Goal: Communication & Community: Answer question/provide support

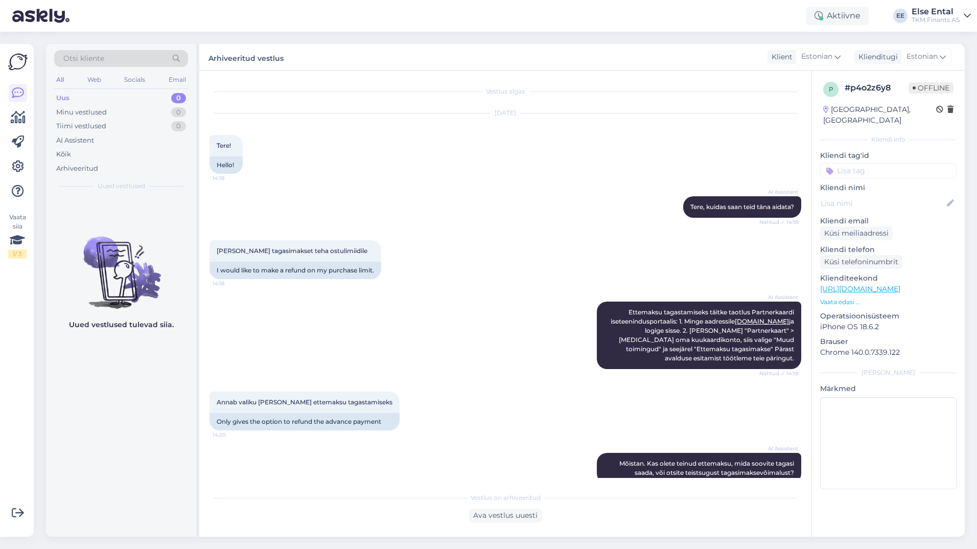
scroll to position [245, 0]
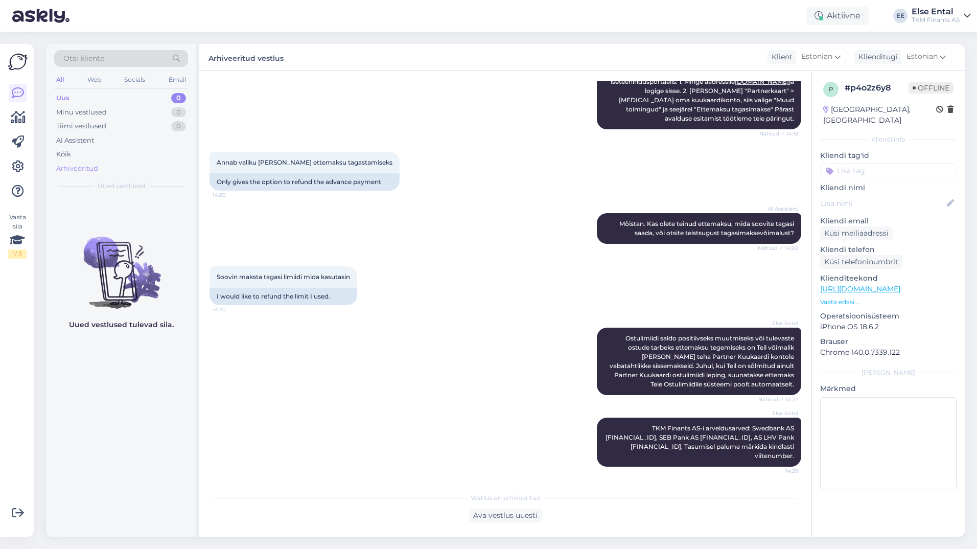
click at [78, 166] on div "Arhiveeritud" at bounding box center [77, 168] width 42 height 10
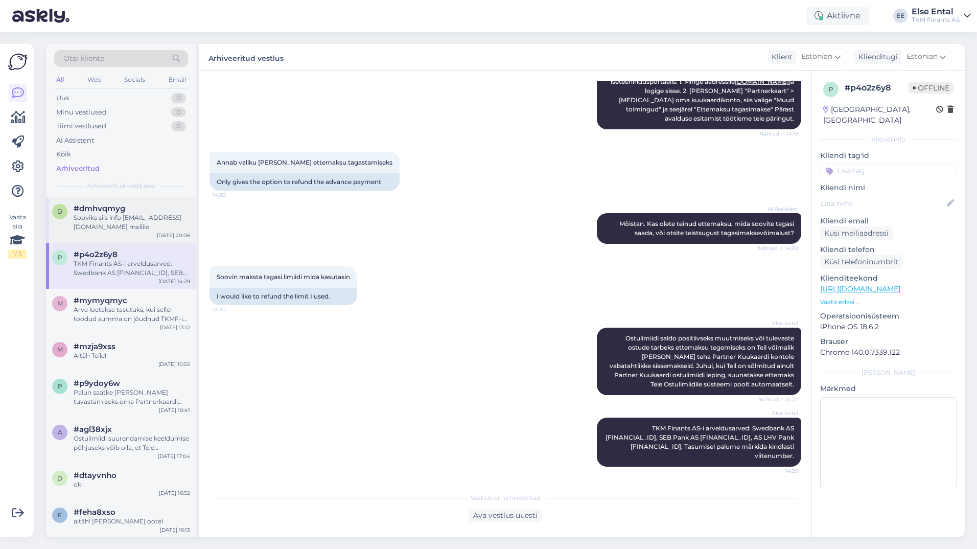
click at [105, 220] on div "Sooviks siis info [EMAIL_ADDRESS][DOMAIN_NAME] meilile" at bounding box center [132, 222] width 116 height 18
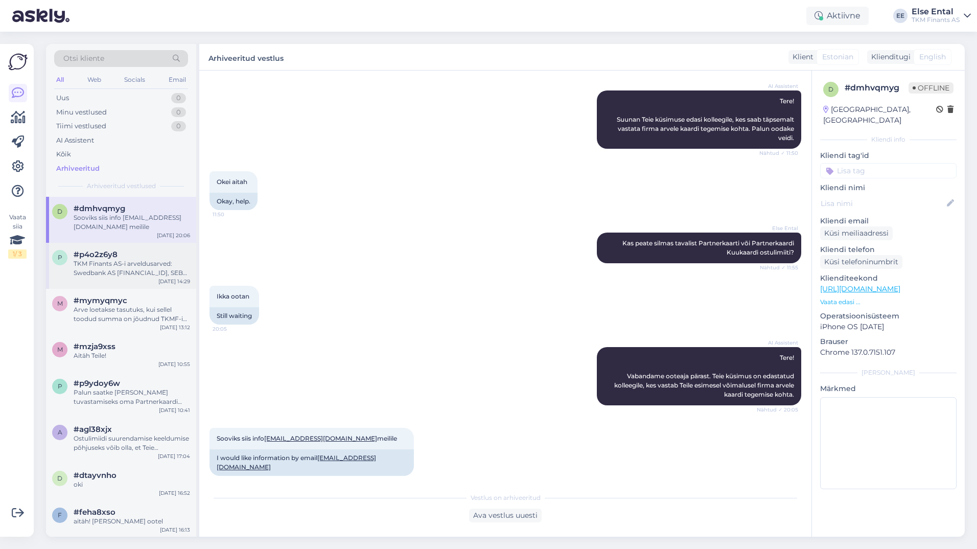
click at [99, 260] on div "TKM Finants AS-i arveldusarved: Swedbank AS [FINANCIAL_ID], SEB Pank AS [FINANC…" at bounding box center [132, 268] width 116 height 18
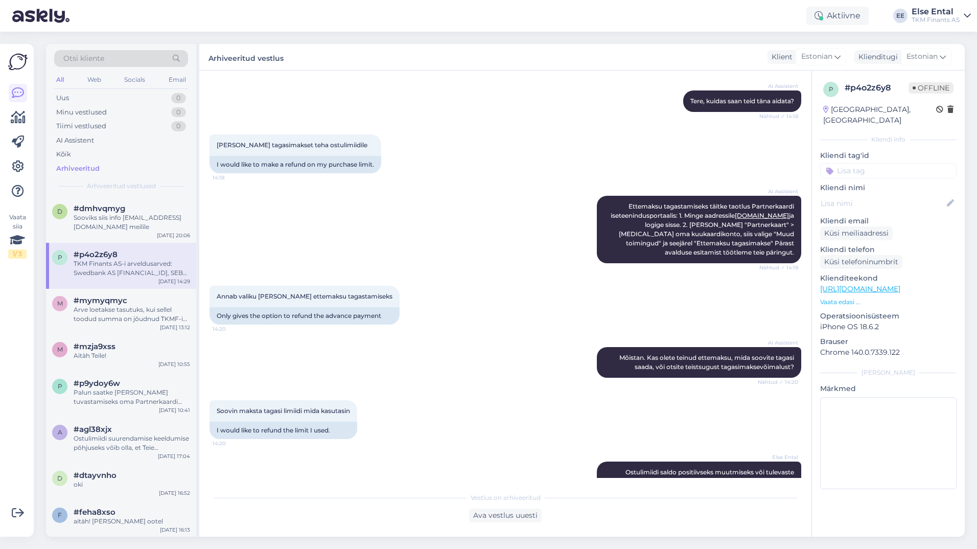
scroll to position [249, 0]
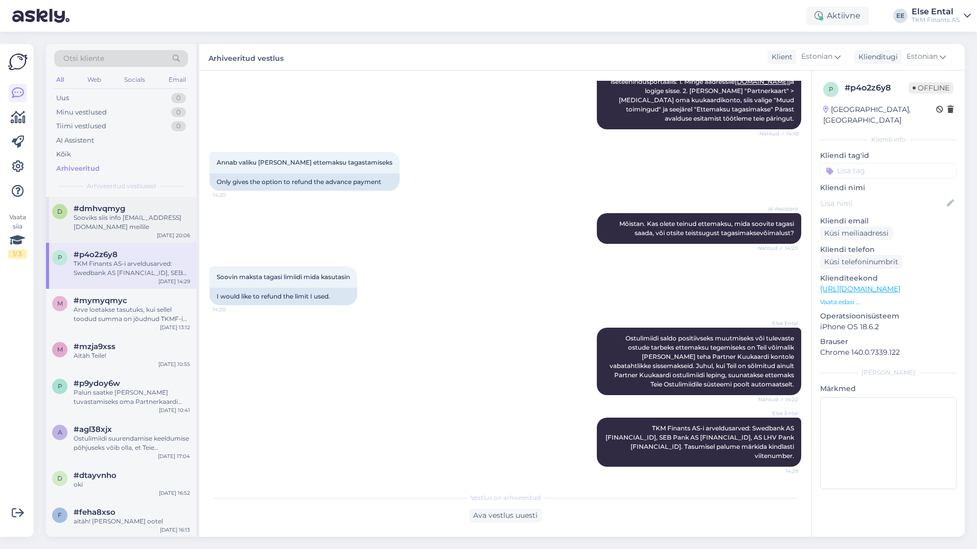
click at [93, 218] on div "Sooviks siis info [EMAIL_ADDRESS][DOMAIN_NAME] meilile" at bounding box center [132, 222] width 116 height 18
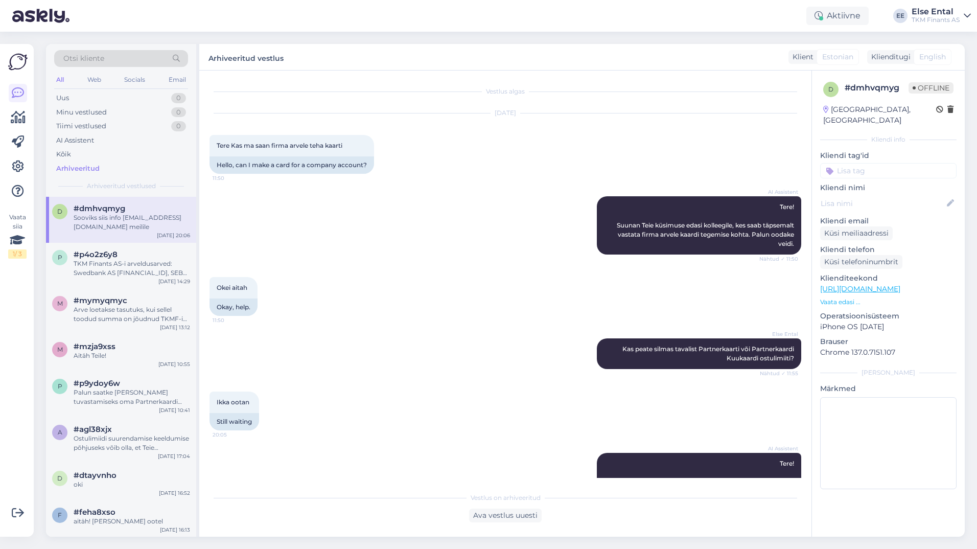
scroll to position [106, 0]
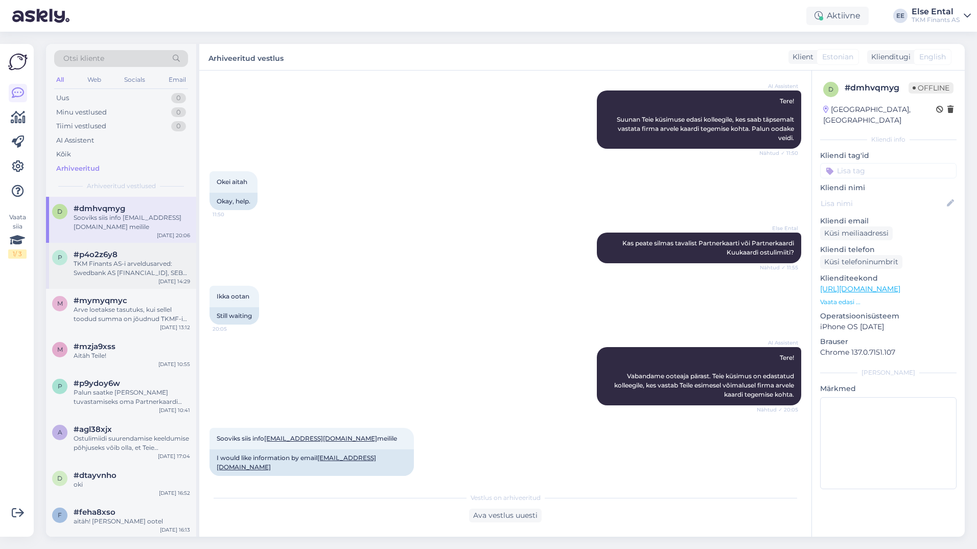
click at [97, 255] on span "#p4o2z6y8" at bounding box center [96, 254] width 44 height 9
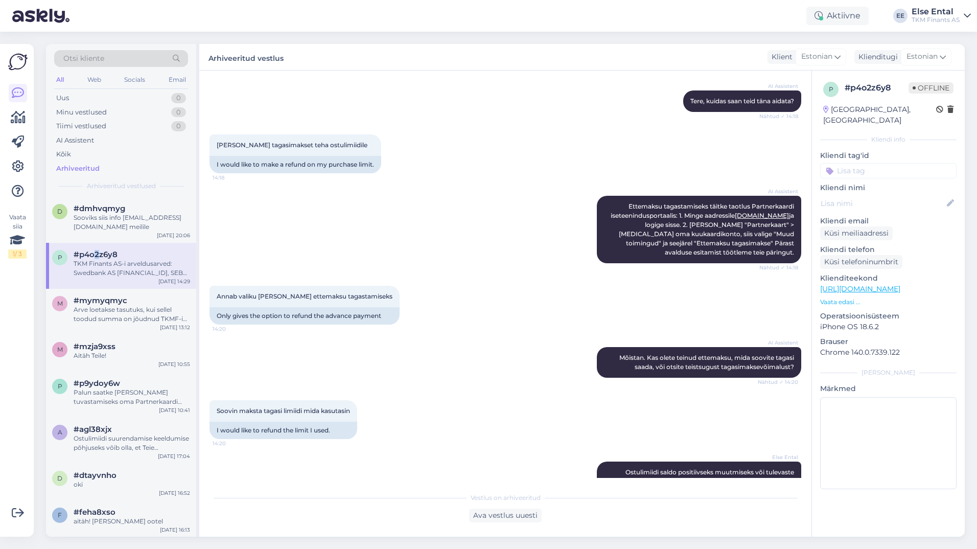
scroll to position [249, 0]
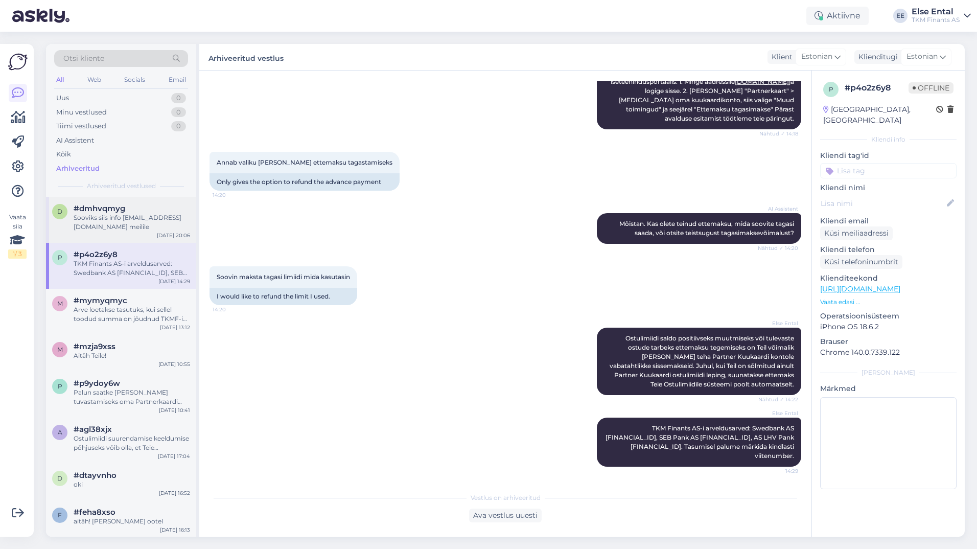
drag, startPoint x: 97, startPoint y: 255, endPoint x: 84, endPoint y: 224, distance: 33.0
click at [85, 223] on div "Sooviks siis info [EMAIL_ADDRESS][DOMAIN_NAME] meilile" at bounding box center [132, 222] width 116 height 18
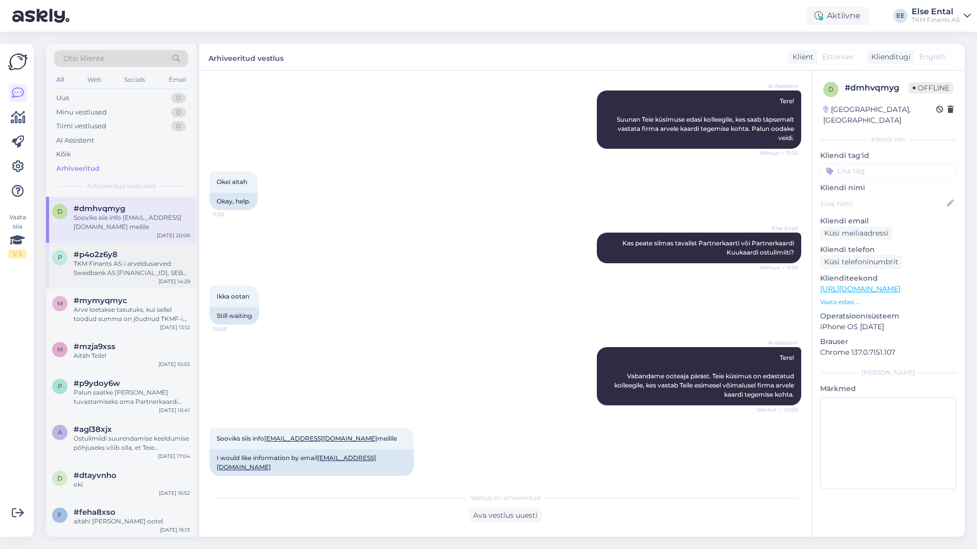
click at [97, 261] on div "TKM Finants AS-i arveldusarved: Swedbank AS [FINANCIAL_ID], SEB Pank AS [FINANC…" at bounding box center [132, 268] width 116 height 18
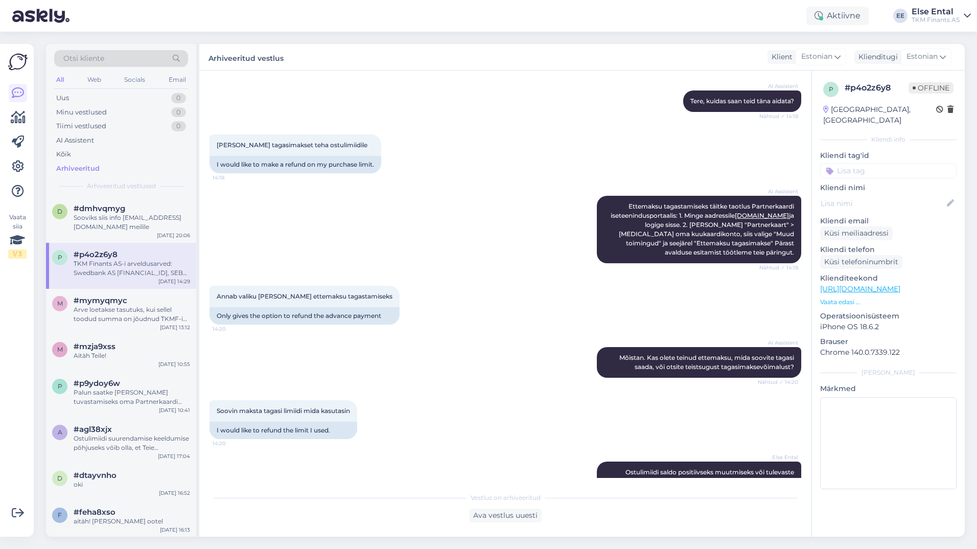
scroll to position [249, 0]
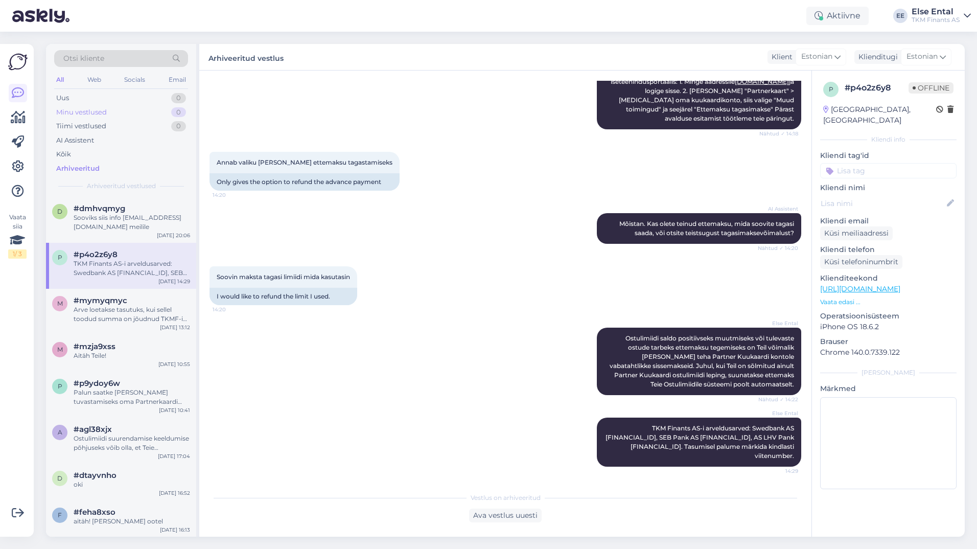
click at [83, 111] on div "Minu vestlused" at bounding box center [81, 112] width 51 height 10
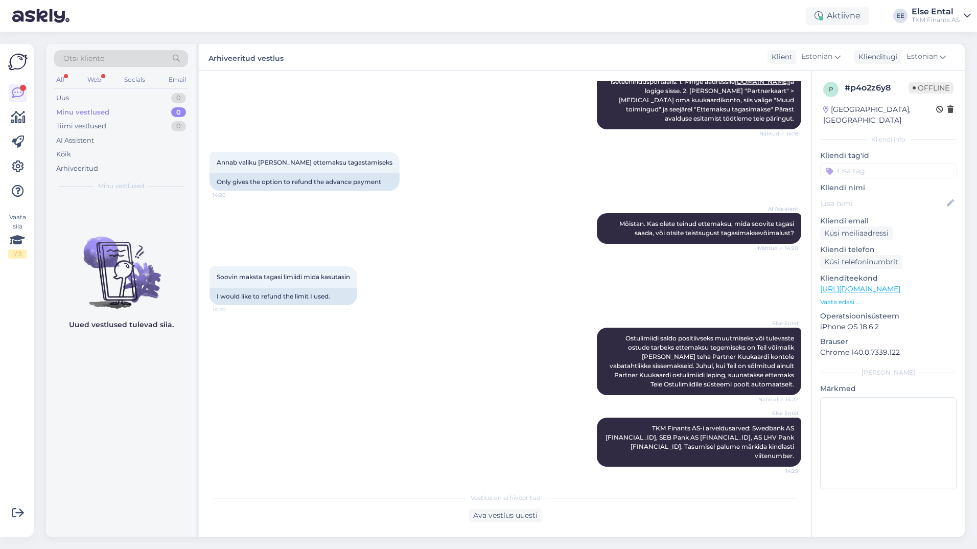
click at [398, 494] on div "Vestlus on arhiveeritud" at bounding box center [505, 497] width 592 height 9
click at [97, 81] on div "Web" at bounding box center [94, 79] width 18 height 13
click at [93, 137] on div "AI Assistent" at bounding box center [75, 140] width 38 height 10
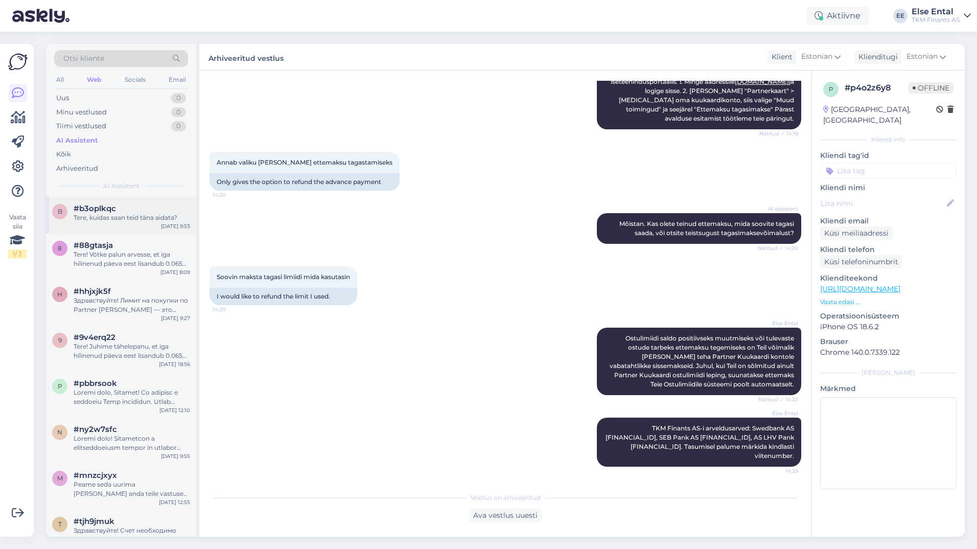
click at [105, 213] on span "#b3oplkqc" at bounding box center [95, 208] width 42 height 9
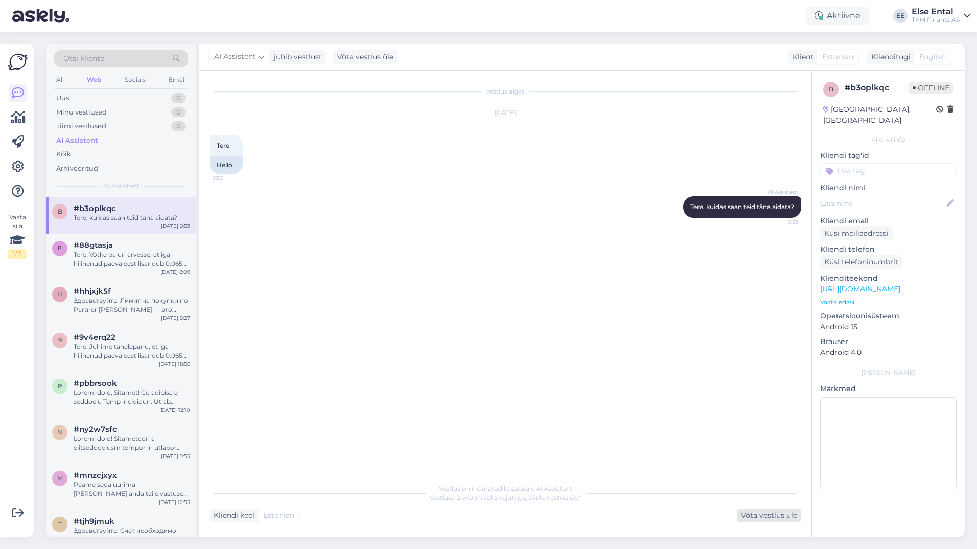
click at [785, 515] on div "Võta vestlus üle" at bounding box center [769, 515] width 64 height 14
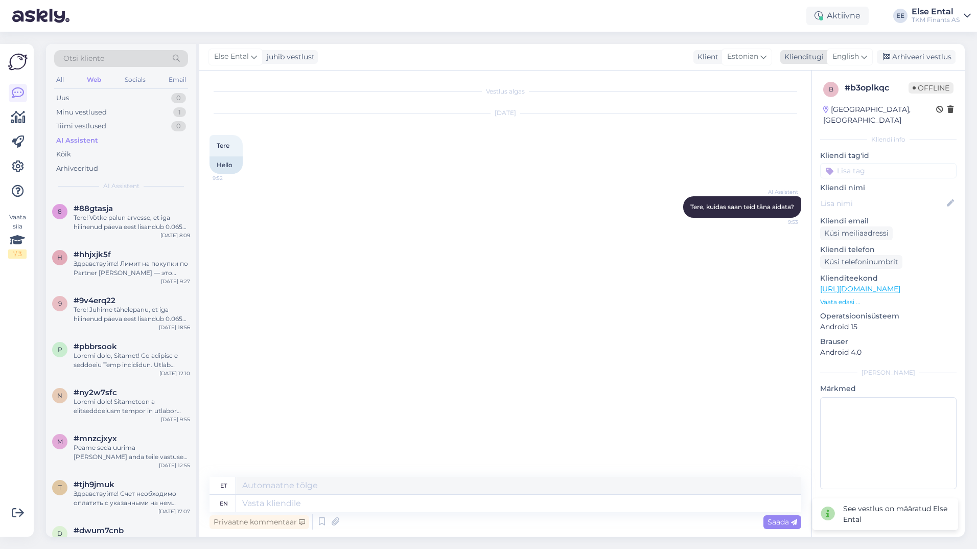
click at [847, 52] on span "English" at bounding box center [845, 56] width 27 height 11
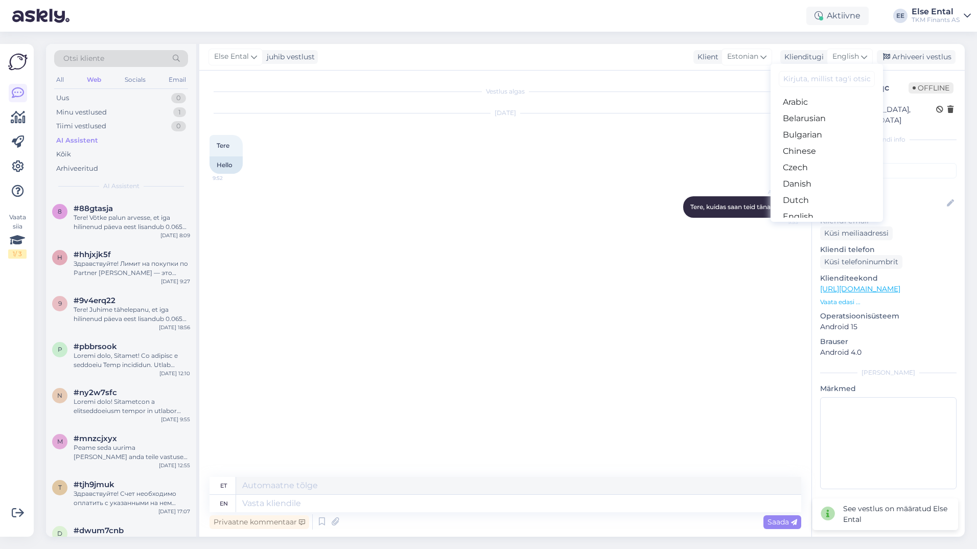
click at [803, 225] on link "Estonian" at bounding box center [826, 233] width 112 height 16
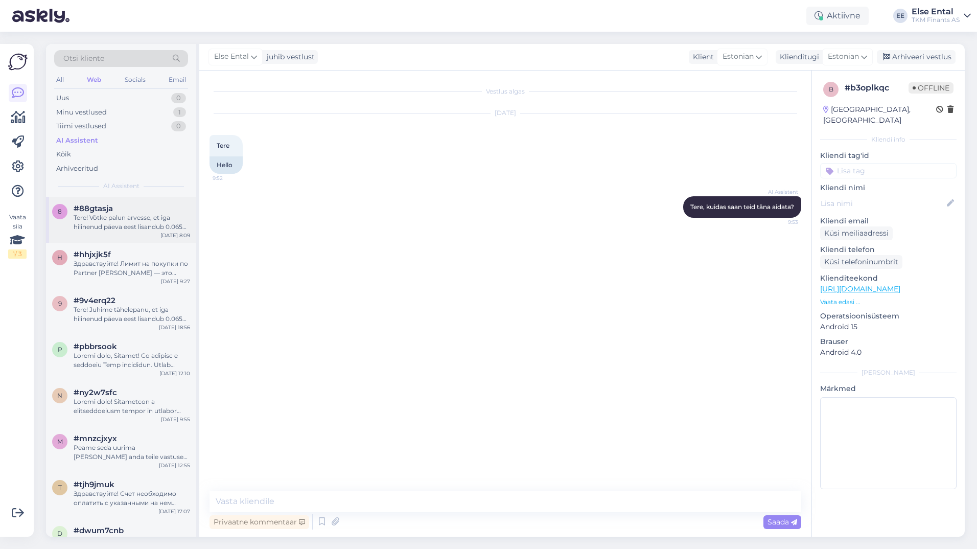
click at [111, 224] on div "Tere! Võtke palun arvesse, et iga hilinenud päeva eest lisandub 0.065% viivista…" at bounding box center [132, 222] width 116 height 18
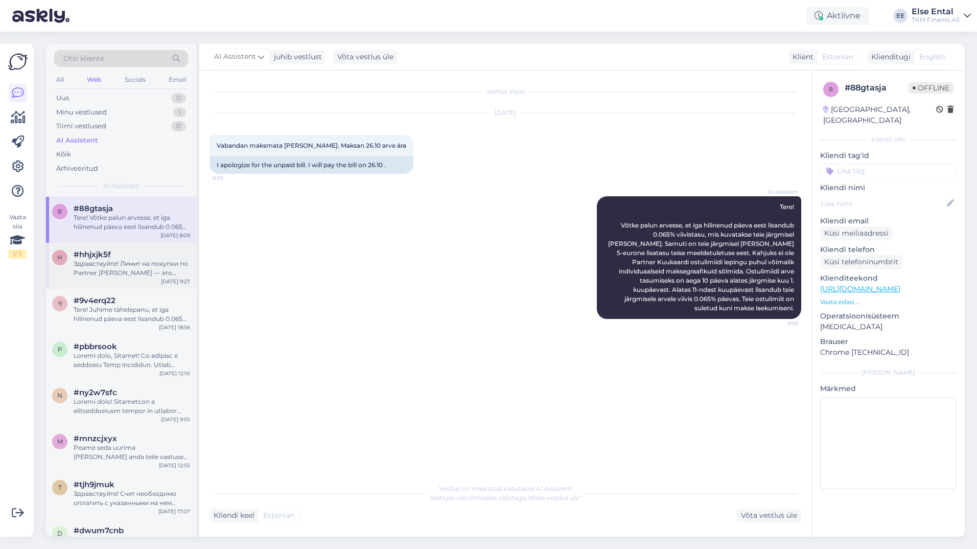
click at [95, 266] on div "Здравствуйте! Лимит на покупки по Partner [PERSON_NAME] — это финансовое решени…" at bounding box center [132, 268] width 116 height 18
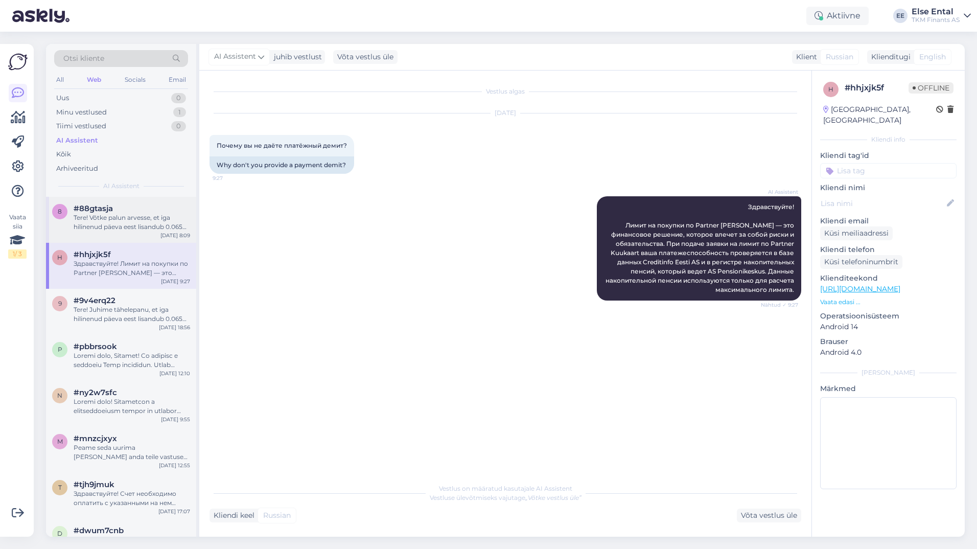
click at [102, 215] on div "Tere! Võtke palun arvesse, et iga hilinenud päeva eest lisandub 0.065% viivista…" at bounding box center [132, 222] width 116 height 18
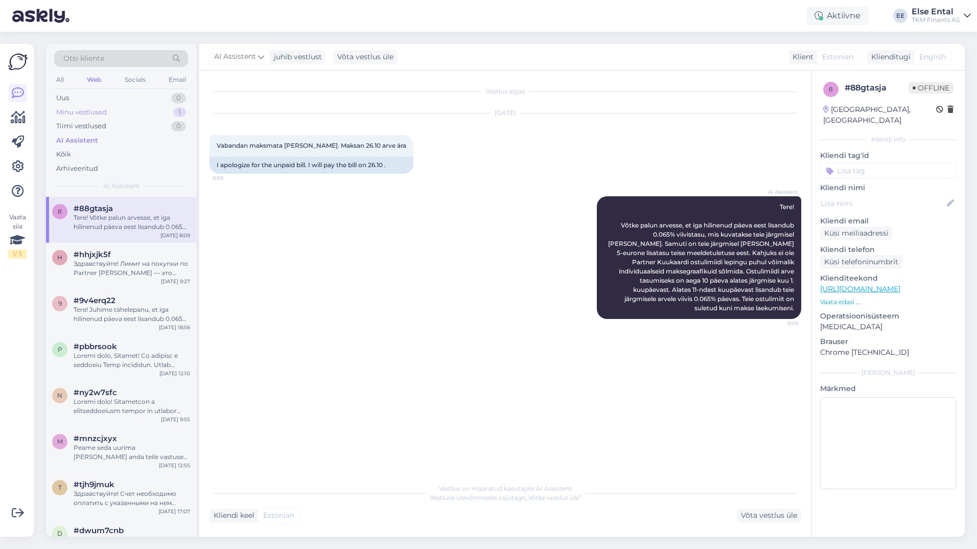
click at [91, 111] on div "Minu vestlused" at bounding box center [81, 112] width 51 height 10
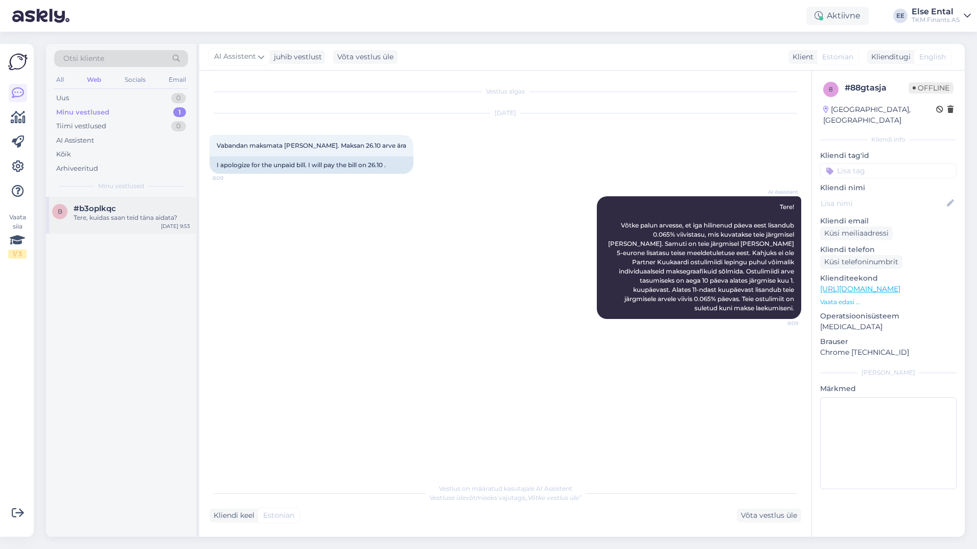
click at [102, 224] on div "b #b3oplkqc Tere, kuidas saan teid [PERSON_NAME] aidata? [DATE] 9:53" at bounding box center [121, 215] width 150 height 37
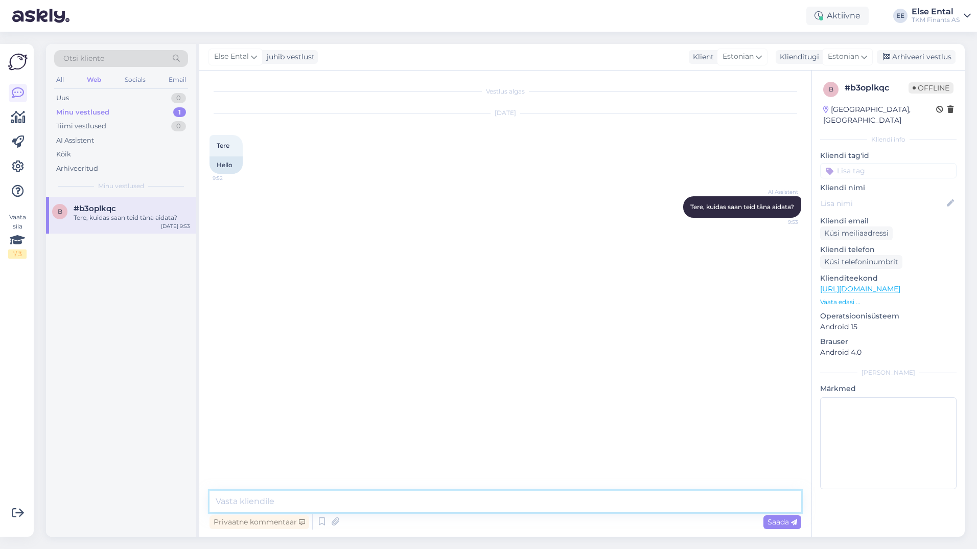
click at [440, 493] on textarea at bounding box center [505, 500] width 592 height 21
click at [101, 113] on div "Minu vestlused" at bounding box center [82, 112] width 53 height 10
click at [117, 205] on div "#b3oplkqc" at bounding box center [132, 208] width 116 height 9
click at [92, 91] on div "Uus 1" at bounding box center [121, 98] width 134 height 14
click at [88, 206] on span "#hhj4fmqq" at bounding box center [96, 208] width 44 height 9
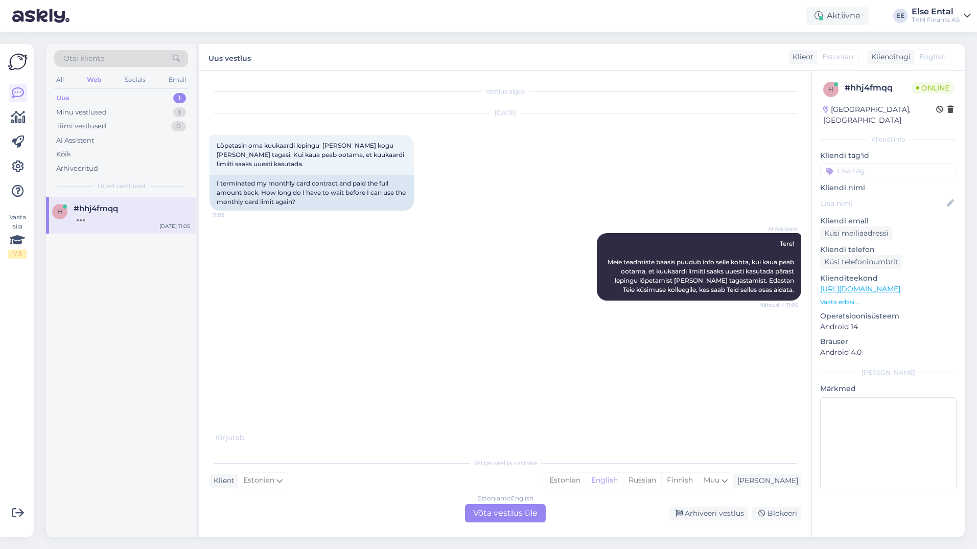
click at [503, 513] on div "Estonian to English Võta vestlus üle" at bounding box center [505, 513] width 81 height 18
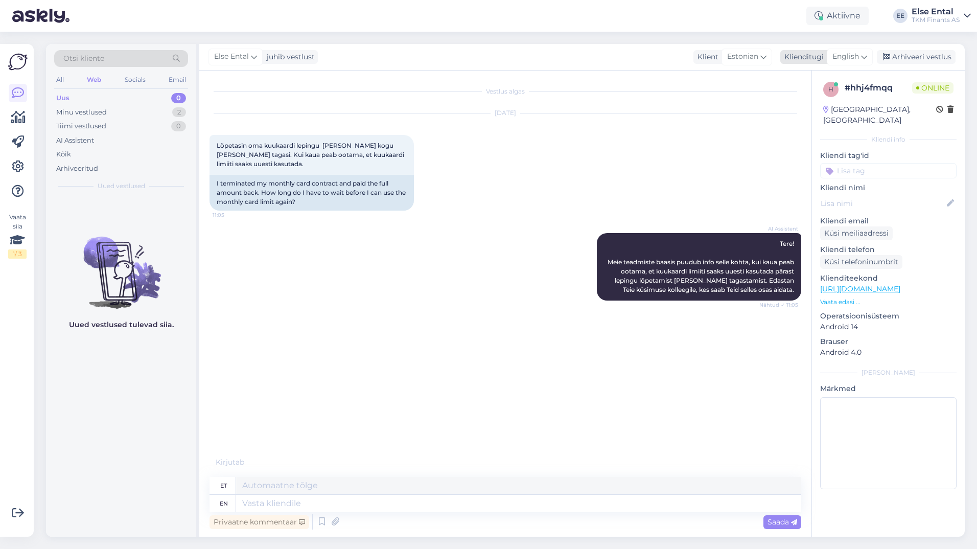
click at [843, 54] on span "English" at bounding box center [845, 56] width 27 height 11
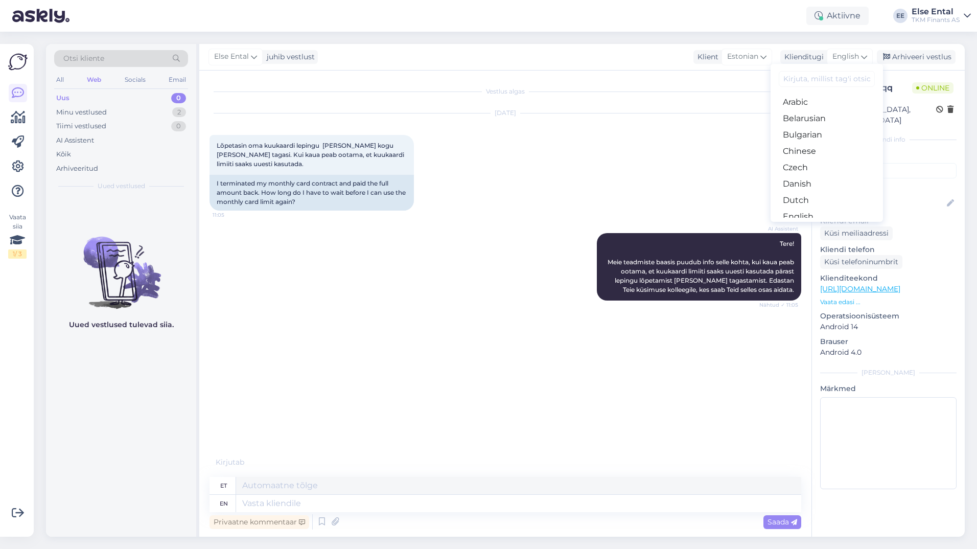
click at [807, 225] on link "Estonian" at bounding box center [826, 233] width 112 height 16
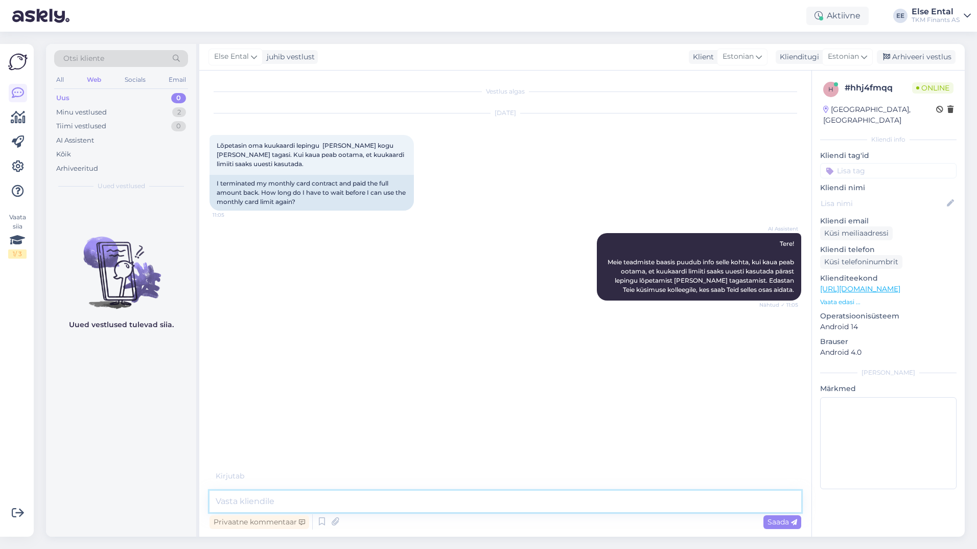
click at [382, 494] on textarea at bounding box center [505, 500] width 592 height 21
click at [281, 166] on div "Lõpetasin oma kuukaardi lepingu [PERSON_NAME] kogu [PERSON_NAME] tagasi. Kui ka…" at bounding box center [311, 155] width 204 height 40
click at [324, 512] on div "Privaatne kommentaar Saada" at bounding box center [505, 521] width 592 height 19
click at [327, 505] on textarea at bounding box center [505, 500] width 592 height 21
click at [302, 501] on textarea at bounding box center [505, 500] width 592 height 21
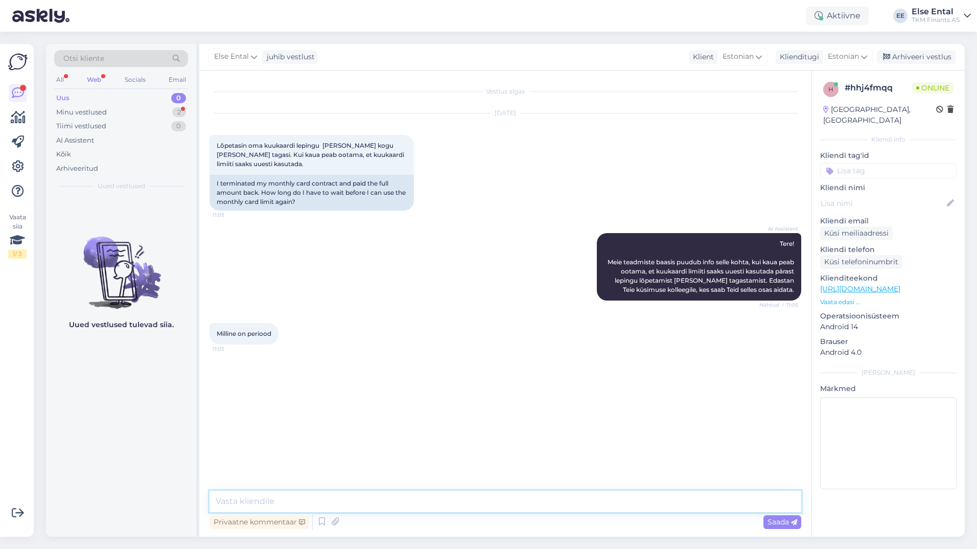
click at [313, 503] on textarea at bounding box center [505, 500] width 592 height 21
type textarea "Tere, Teil on [PERSON_NAME] võimalus Partner Kuukaarti uuesti taotleda."
click at [490, 502] on textarea "Tere, Teil on [PERSON_NAME] võimalus Partner Kuukaarti uuesti taotleda." at bounding box center [505, 500] width 592 height 21
click at [494, 503] on textarea "Tere, Teil on [PERSON_NAME] võimalus Partner Kuukaarti uuesti taotleda." at bounding box center [505, 500] width 592 height 21
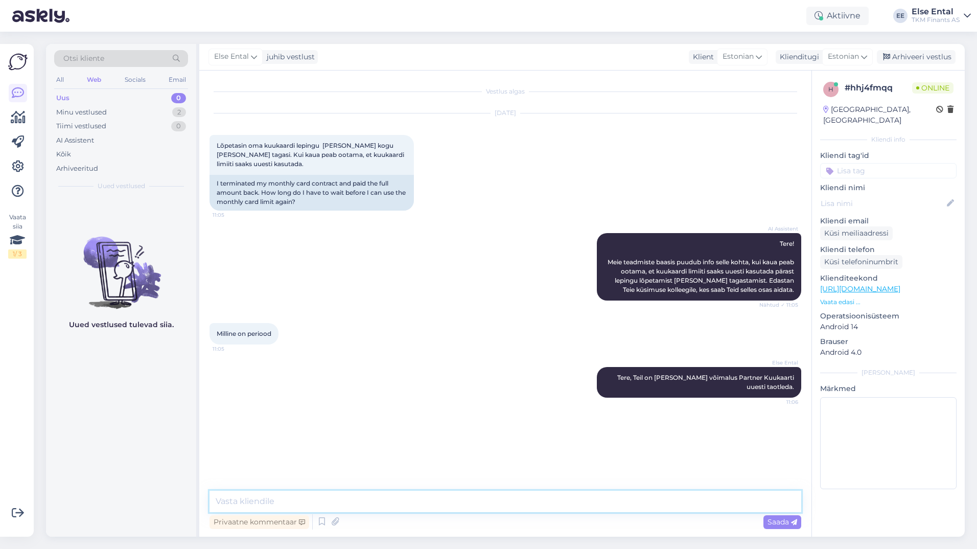
click at [445, 504] on textarea at bounding box center [505, 500] width 592 height 21
click at [423, 509] on textarea at bounding box center [505, 500] width 592 height 21
drag, startPoint x: 273, startPoint y: 166, endPoint x: 217, endPoint y: 147, distance: 59.9
click at [217, 147] on div "Lõpetasin oma kuukaardi lepingu [PERSON_NAME] kogu [PERSON_NAME] tagasi. Kui ka…" at bounding box center [311, 155] width 204 height 40
drag, startPoint x: 217, startPoint y: 147, endPoint x: 225, endPoint y: 147, distance: 8.7
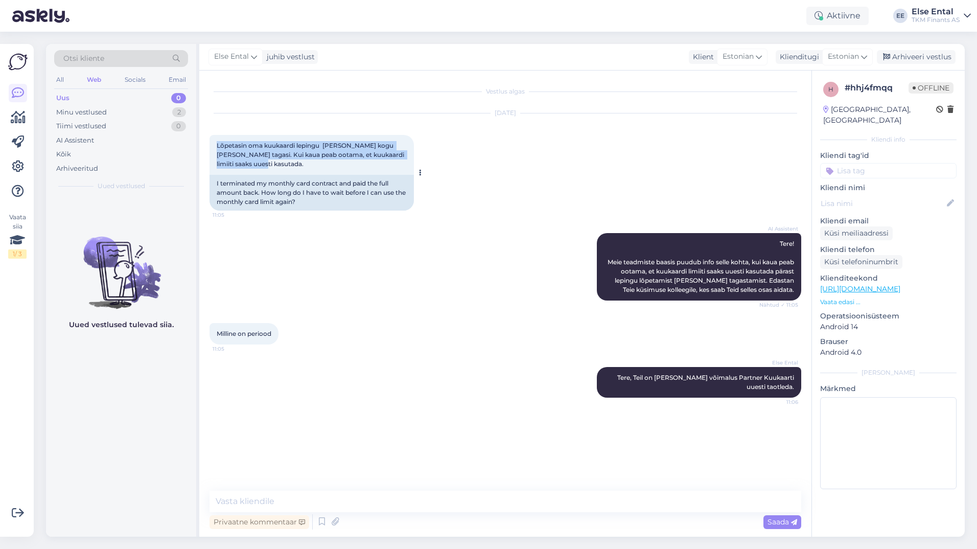
copy span "Lõpetasin oma kuukaardi lepingu [PERSON_NAME] kogu [PERSON_NAME] tagasi. Kui ka…"
click at [277, 166] on div "Lõpetasin oma kuukaardi lepingu [PERSON_NAME] kogu [PERSON_NAME] tagasi. Kui ka…" at bounding box center [311, 155] width 204 height 40
click at [300, 505] on textarea at bounding box center [505, 500] width 592 height 21
click at [22, 123] on icon at bounding box center [18, 117] width 15 height 12
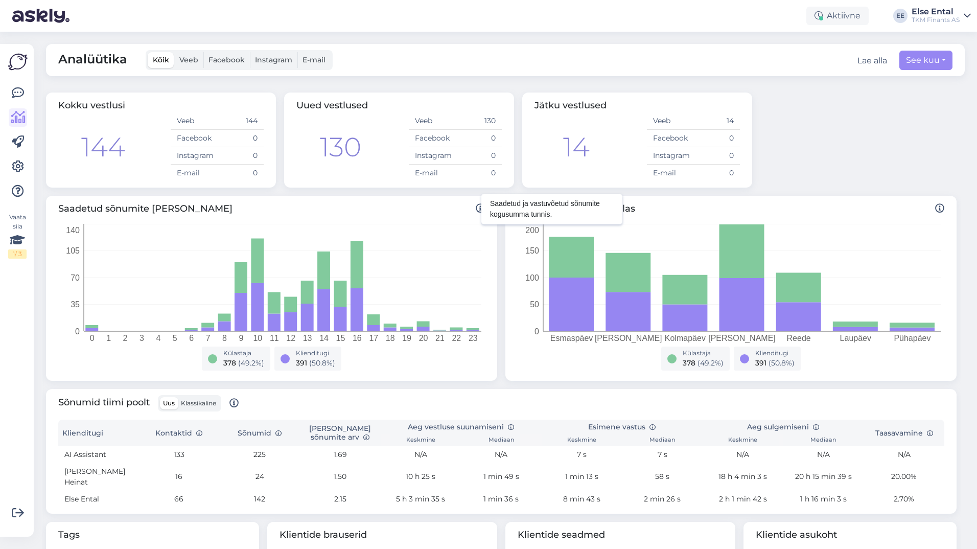
click at [476, 206] on icon at bounding box center [480, 208] width 9 height 9
click at [543, 385] on div "Sõnumid tiimi poolt Uus Klassikaline Klienditugi Kontaktid [PERSON_NAME] sõnumi…" at bounding box center [501, 451] width 918 height 133
click at [14, 95] on icon at bounding box center [18, 93] width 12 height 12
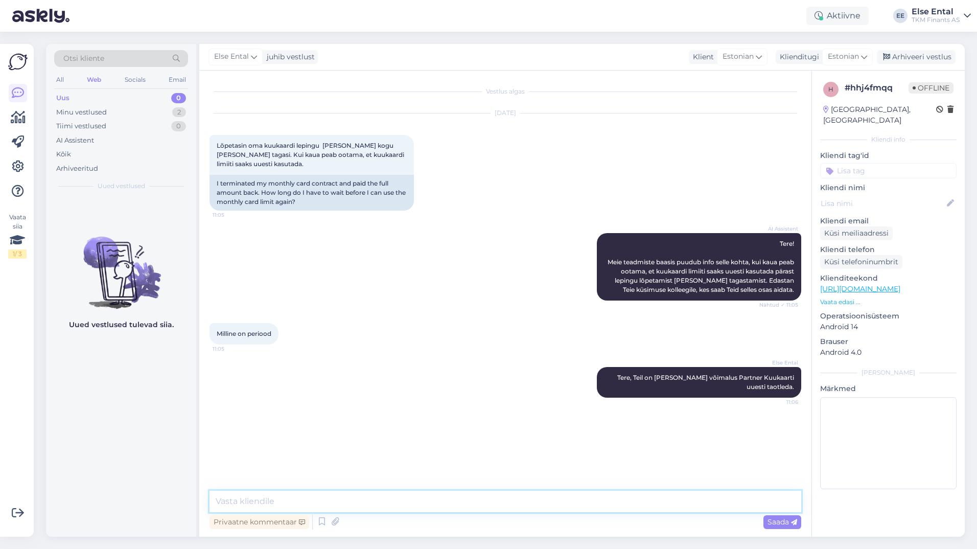
click at [564, 505] on textarea at bounding box center [505, 500] width 592 height 21
click at [15, 162] on icon at bounding box center [18, 166] width 12 height 12
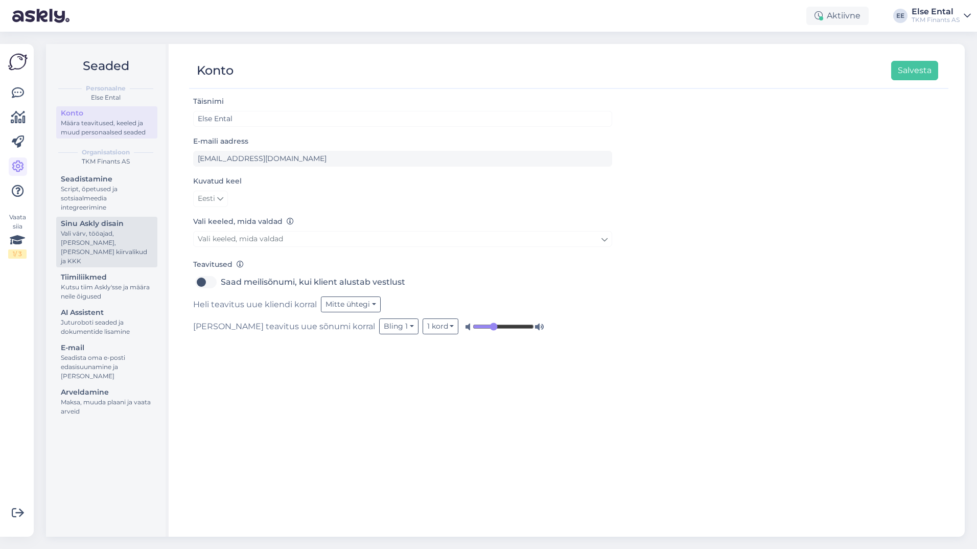
click at [99, 234] on div "Vali värv, tööajad, [PERSON_NAME], [PERSON_NAME] kiirvalikud ja KKK" at bounding box center [107, 247] width 92 height 37
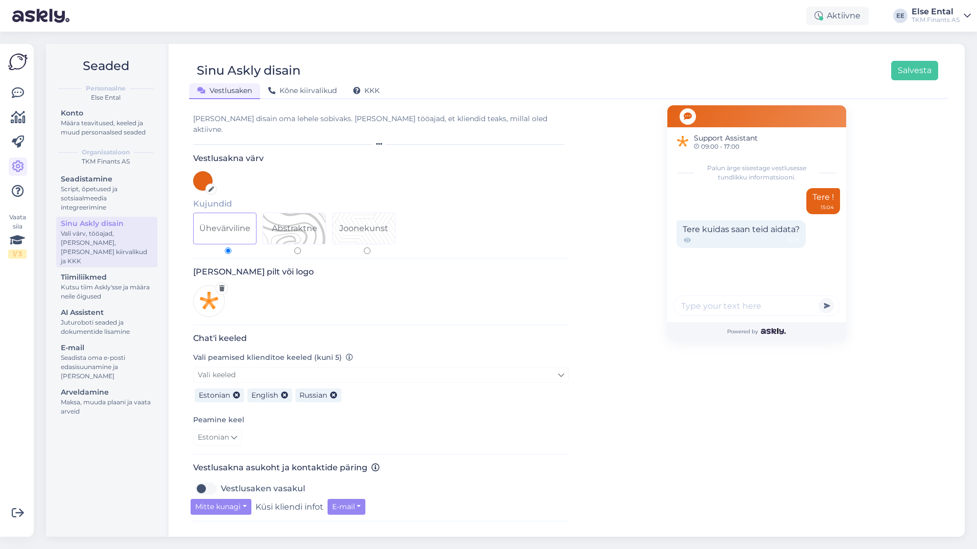
scroll to position [255, 0]
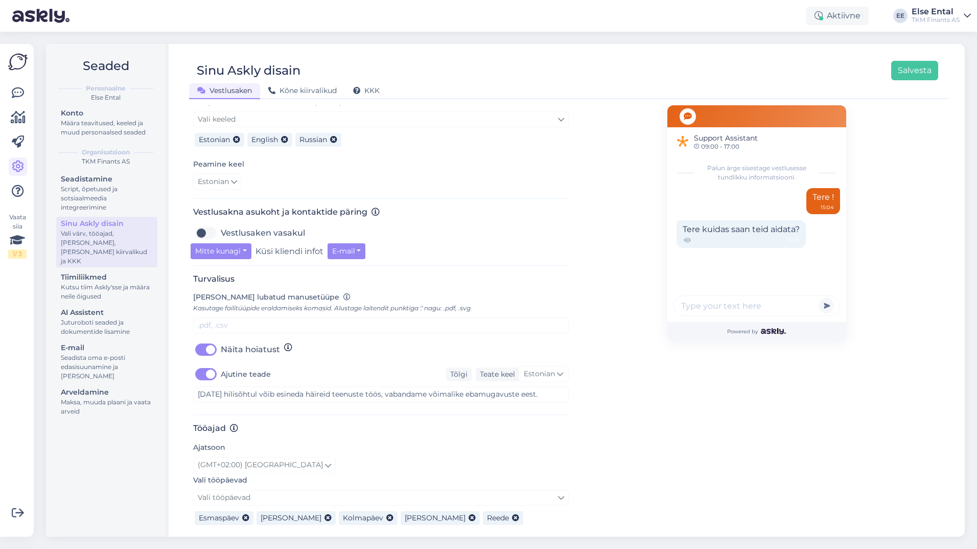
click at [221, 366] on label "Ajutine teade" at bounding box center [246, 374] width 50 height 16
click at [204, 366] on input "Ajutine teade" at bounding box center [206, 374] width 26 height 16
checkbox input "false"
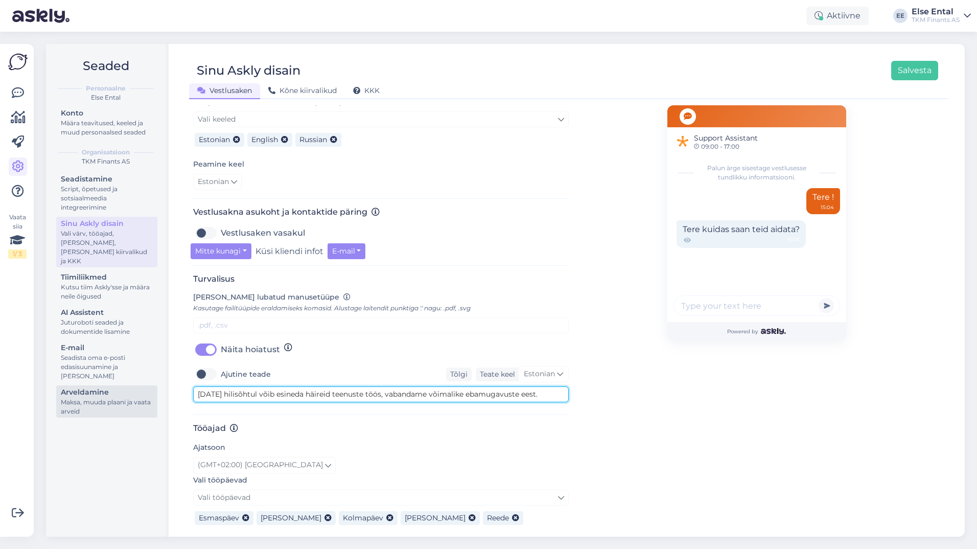
drag, startPoint x: 555, startPoint y: 386, endPoint x: 127, endPoint y: 384, distance: 428.1
click at [127, 384] on div "Seaded Personaalne Else Ental Konto Määra teavitused, keeled ja muud personaals…" at bounding box center [505, 290] width 918 height 492
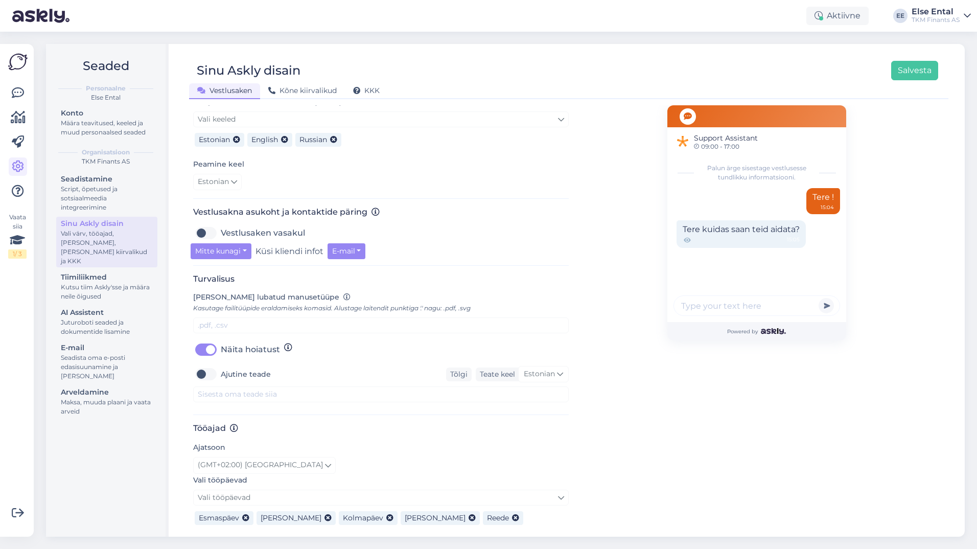
click at [221, 366] on label "Ajutine teade" at bounding box center [246, 374] width 50 height 16
click at [212, 366] on input "Ajutine teade" at bounding box center [206, 374] width 26 height 16
click at [221, 366] on label "Ajutine teade" at bounding box center [246, 374] width 50 height 16
click at [205, 366] on input "Ajutine teade" at bounding box center [206, 374] width 26 height 16
checkbox input "false"
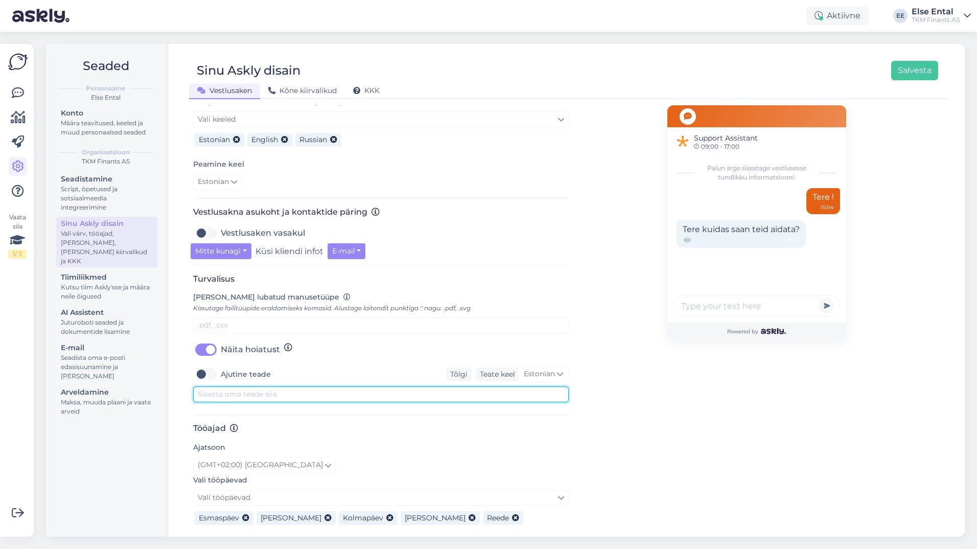
drag, startPoint x: 232, startPoint y: 384, endPoint x: 249, endPoint y: 393, distance: 19.2
click at [232, 386] on textarea at bounding box center [380, 394] width 375 height 16
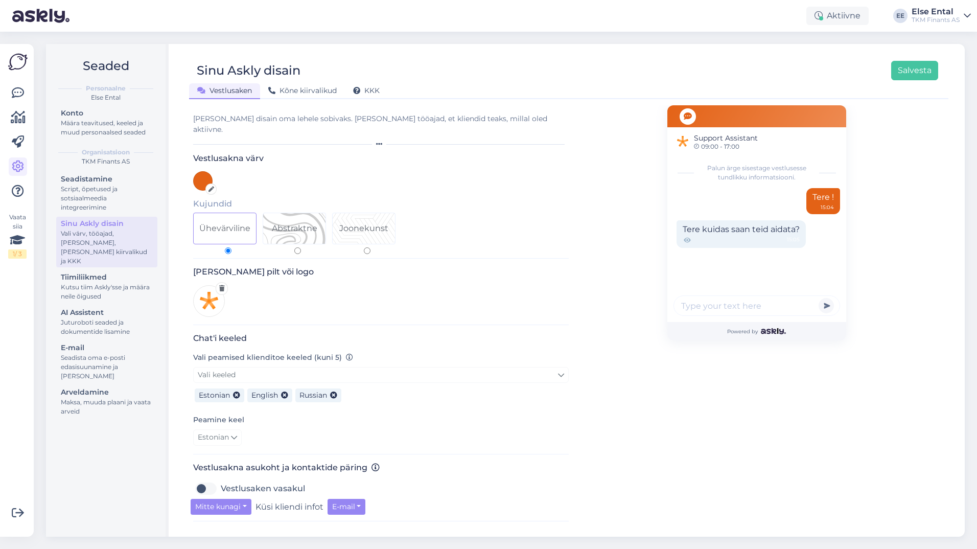
scroll to position [204, 0]
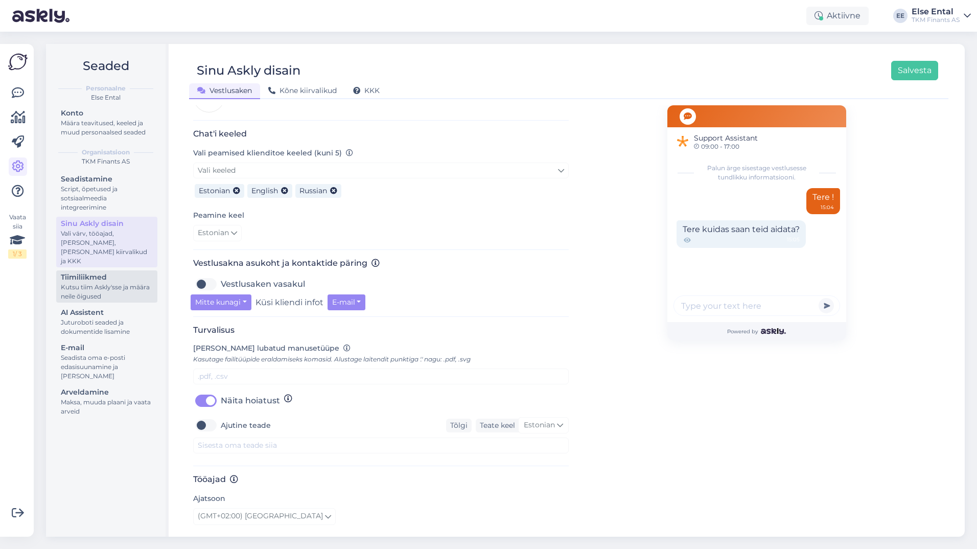
click at [90, 272] on div "Tiimiliikmed" at bounding box center [107, 277] width 92 height 11
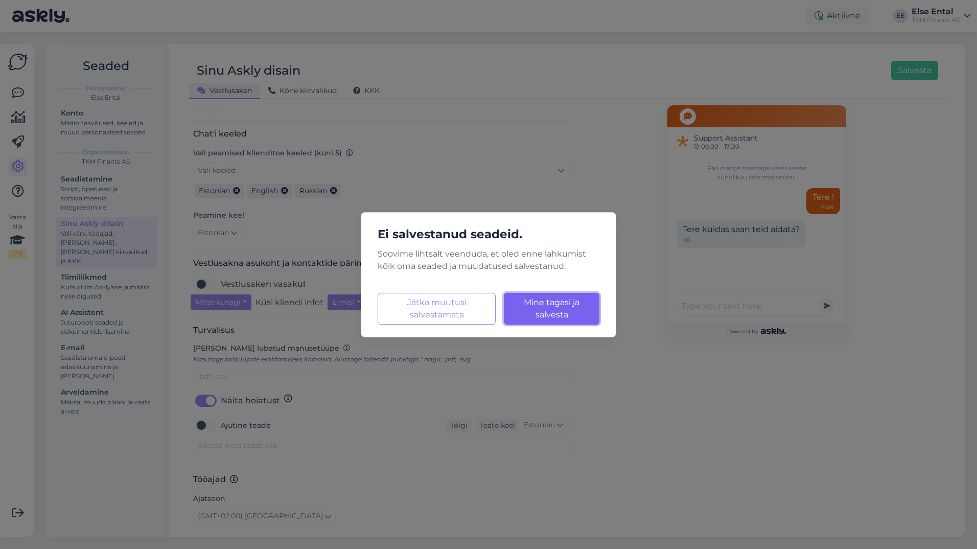
click at [546, 312] on span "Mine tagasi ja salvesta" at bounding box center [552, 308] width 56 height 22
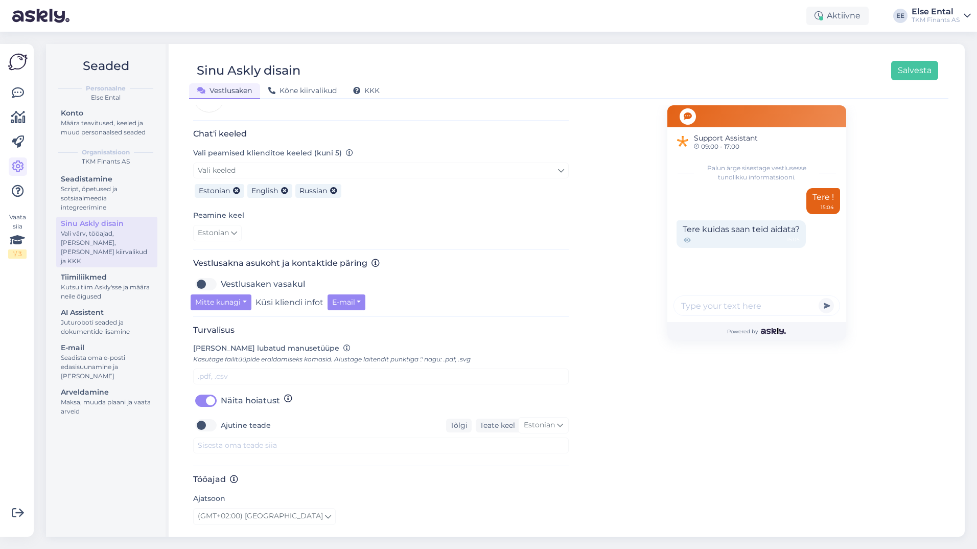
scroll to position [307, 0]
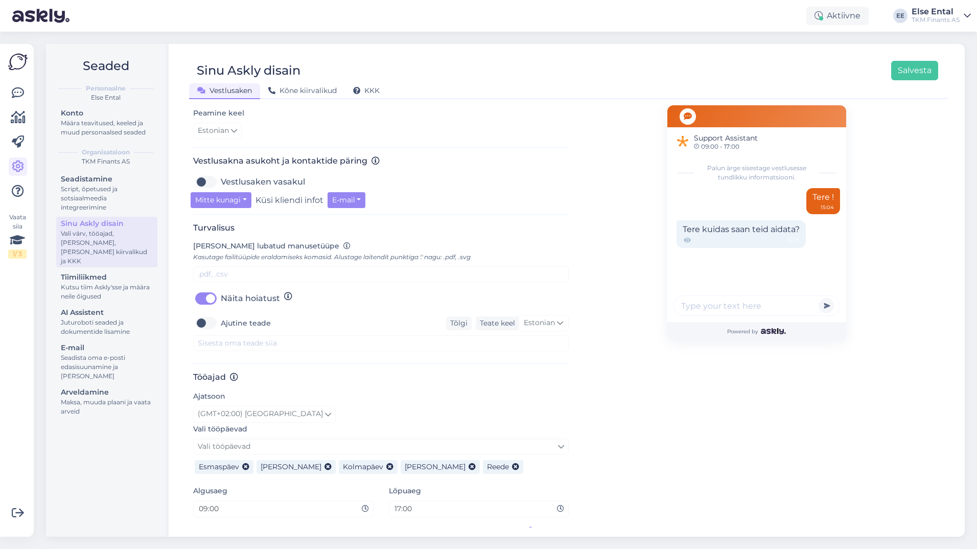
click at [920, 53] on div "Sinu Askly disain Salvesta Vestlusaken Kõne kiirvalikud KKK" at bounding box center [568, 76] width 759 height 46
click at [913, 64] on button "Salvesta" at bounding box center [914, 70] width 47 height 19
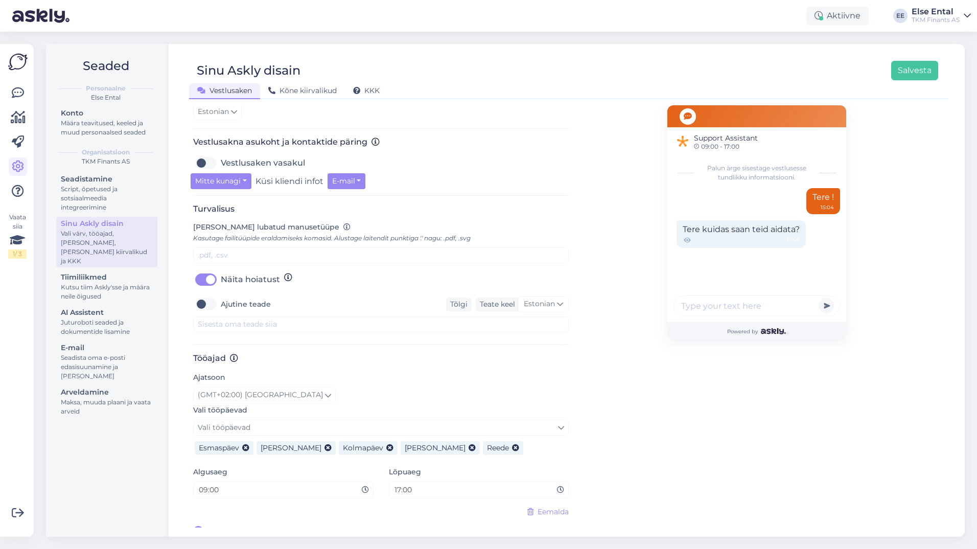
click at [557, 486] on icon at bounding box center [560, 489] width 7 height 7
click at [15, 98] on icon at bounding box center [18, 93] width 12 height 12
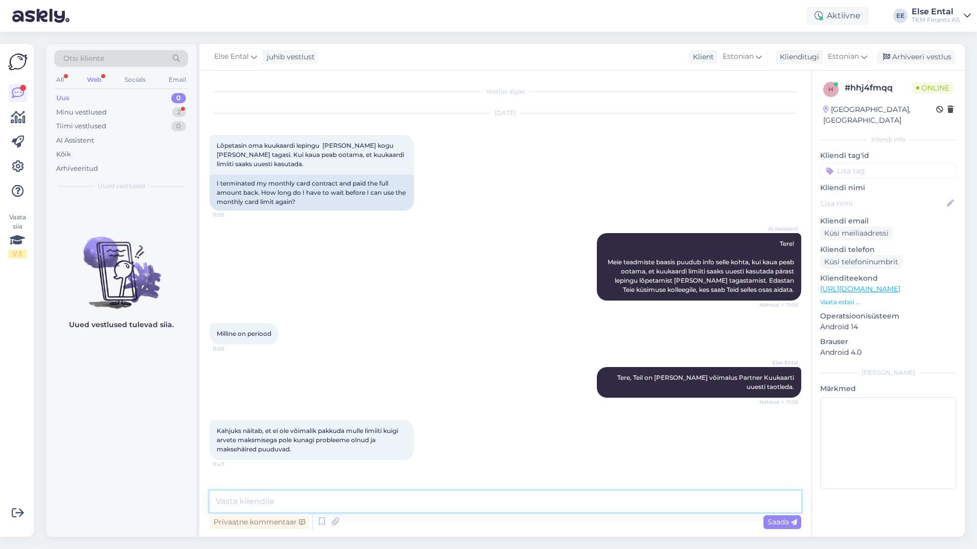
click at [311, 500] on textarea at bounding box center [505, 500] width 592 height 21
click at [322, 498] on textarea at bounding box center [505, 500] width 592 height 21
click at [331, 496] on textarea at bounding box center [505, 500] width 592 height 21
click at [334, 496] on textarea at bounding box center [505, 500] width 592 height 21
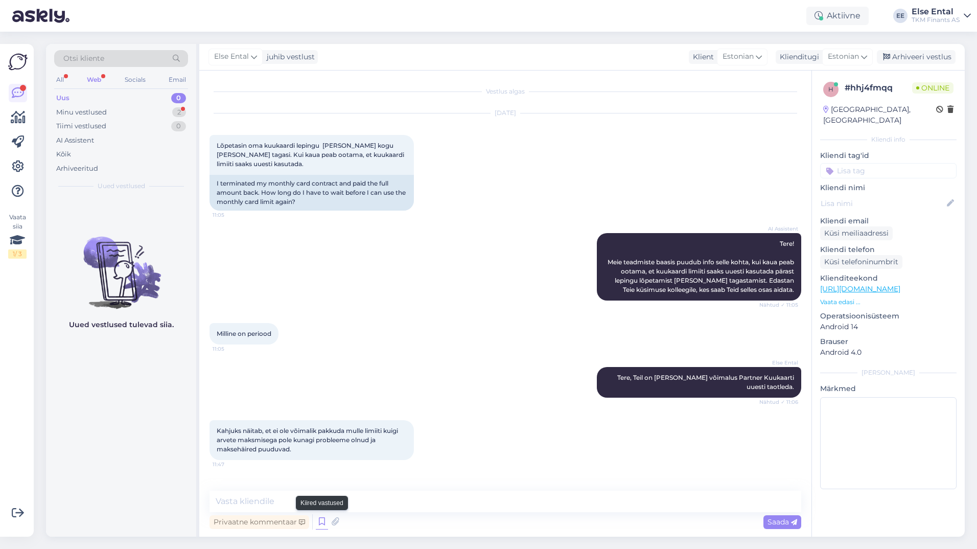
click at [323, 520] on icon at bounding box center [322, 521] width 12 height 15
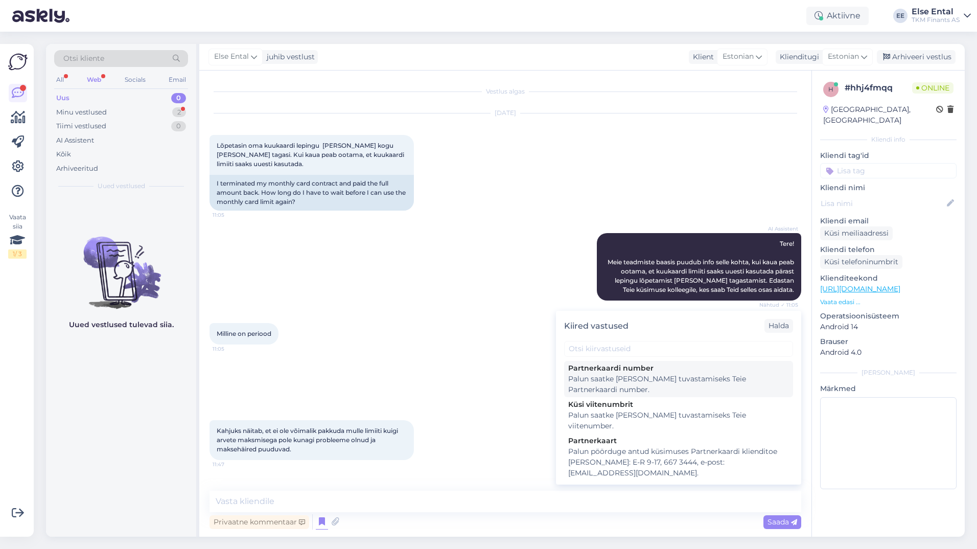
click at [640, 385] on div "Palun saatke [PERSON_NAME] tuvastamiseks Teie Partnerkaardi number." at bounding box center [678, 383] width 221 height 21
type textarea "Palun saatke [PERSON_NAME] tuvastamiseks Teie Partnerkaardi number."
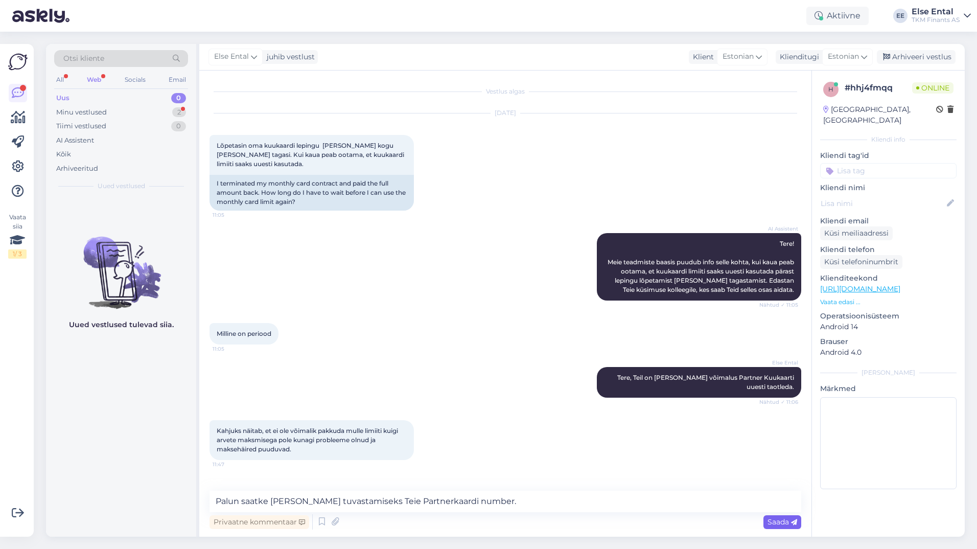
click at [780, 523] on span "Saada" at bounding box center [782, 521] width 30 height 9
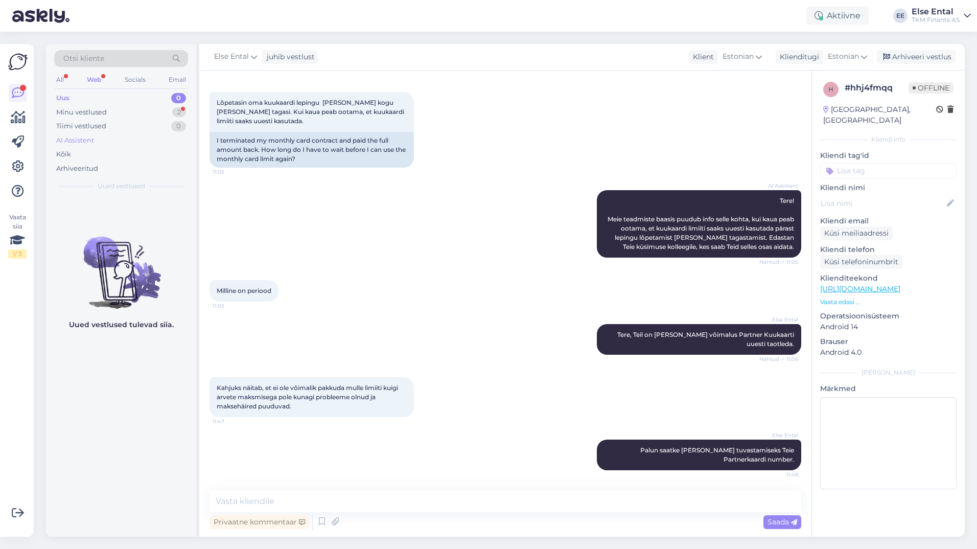
click at [90, 141] on div "AI Assistent" at bounding box center [75, 140] width 38 height 10
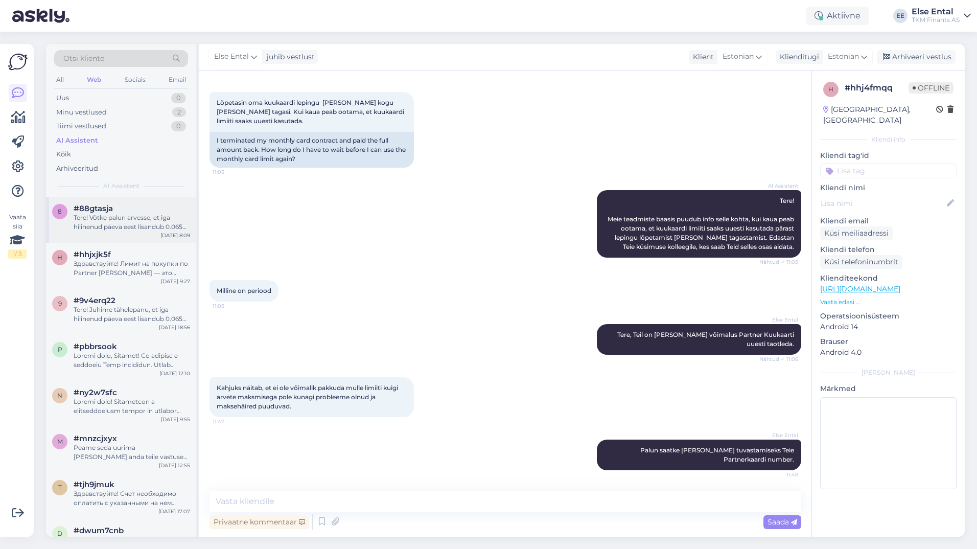
click at [123, 224] on div "Tere! Võtke palun arvesse, et iga hilinenud päeva eest lisandub 0.065% viivista…" at bounding box center [132, 222] width 116 height 18
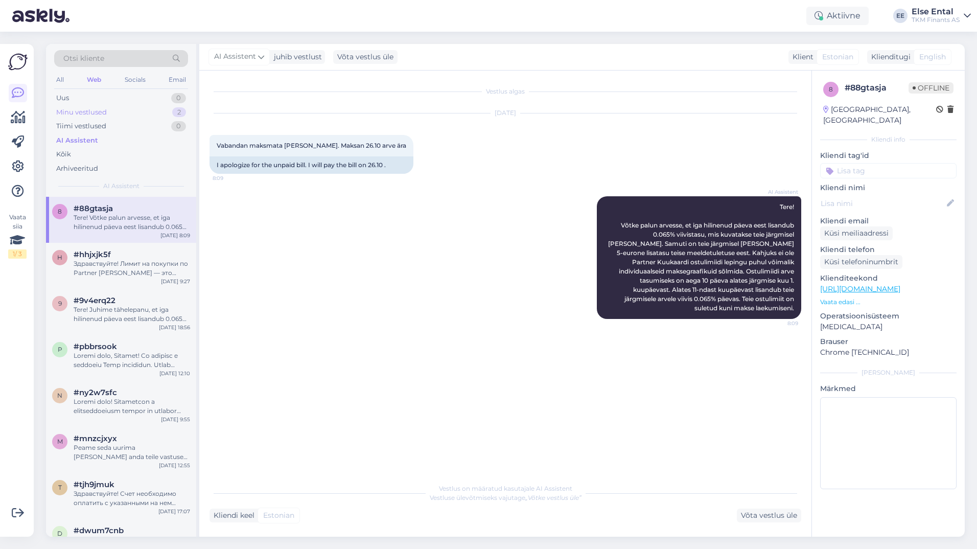
click at [100, 111] on div "Minu vestlused" at bounding box center [81, 112] width 51 height 10
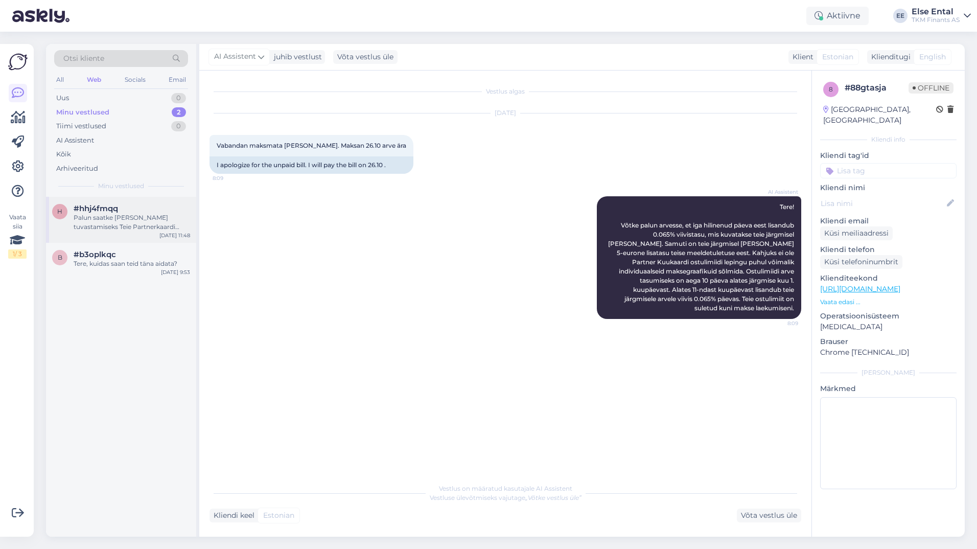
click at [128, 215] on div "Palun saatke [PERSON_NAME] tuvastamiseks Teie Partnerkaardi number." at bounding box center [132, 222] width 116 height 18
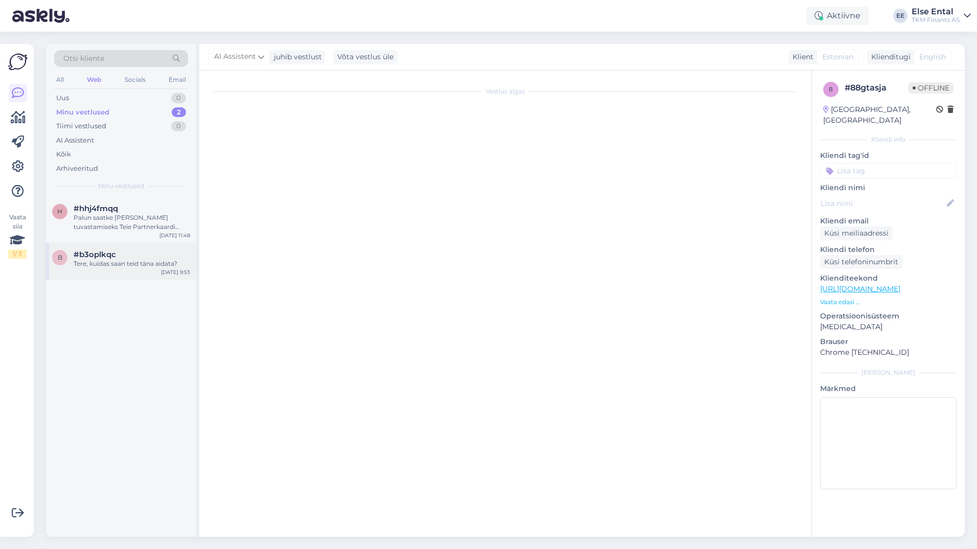
scroll to position [43, 0]
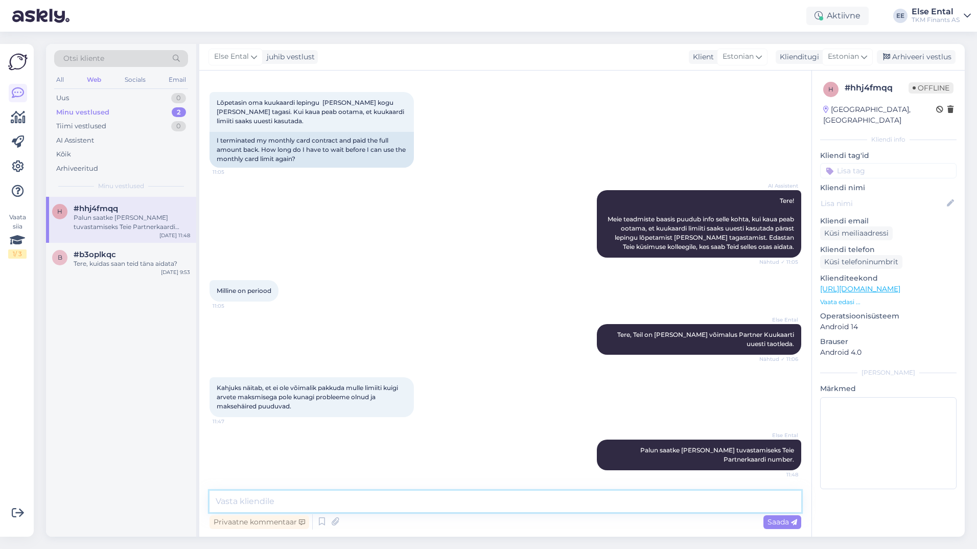
click at [469, 503] on textarea at bounding box center [505, 500] width 592 height 21
click at [410, 503] on textarea at bounding box center [505, 500] width 592 height 21
click at [319, 522] on icon at bounding box center [322, 521] width 12 height 15
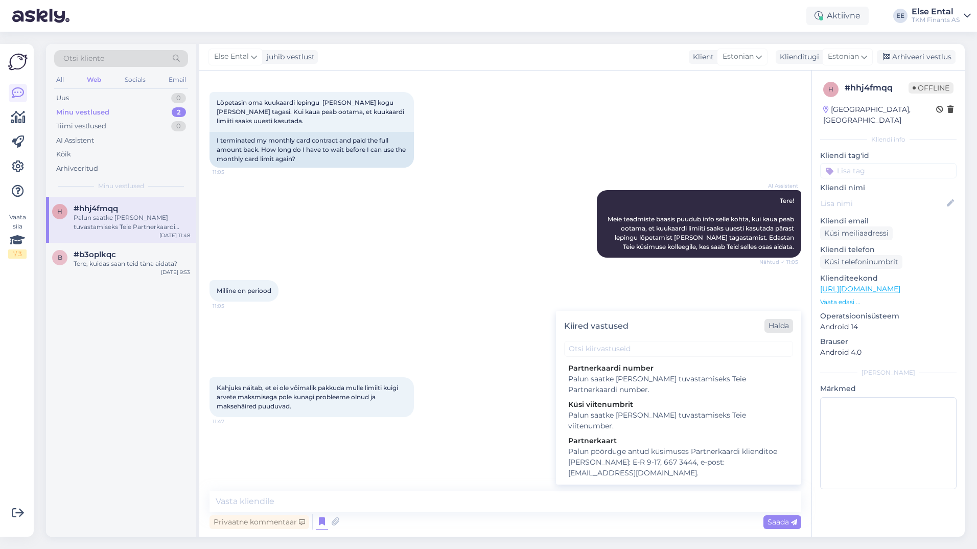
click at [785, 324] on div "Halda" at bounding box center [778, 326] width 29 height 14
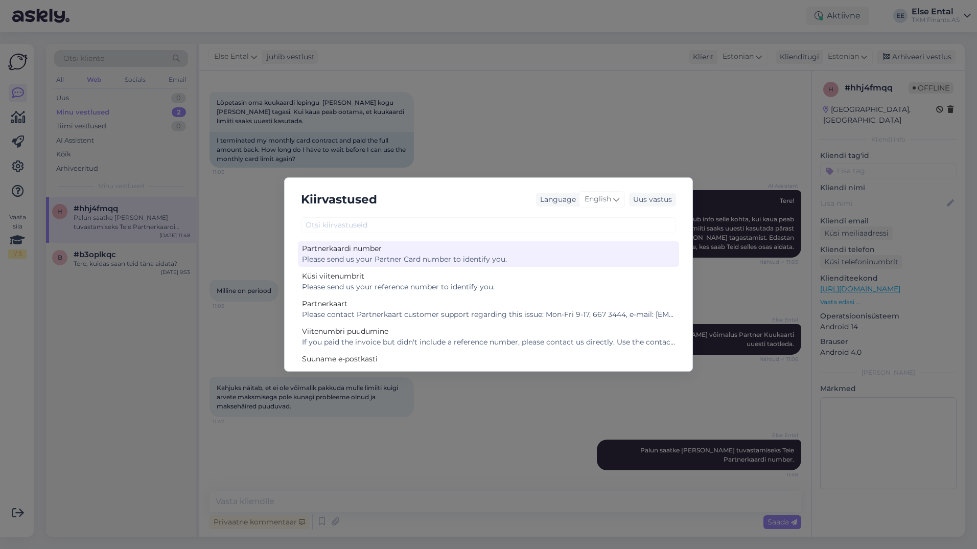
click at [374, 253] on div "Partnerkaardi number" at bounding box center [488, 248] width 373 height 11
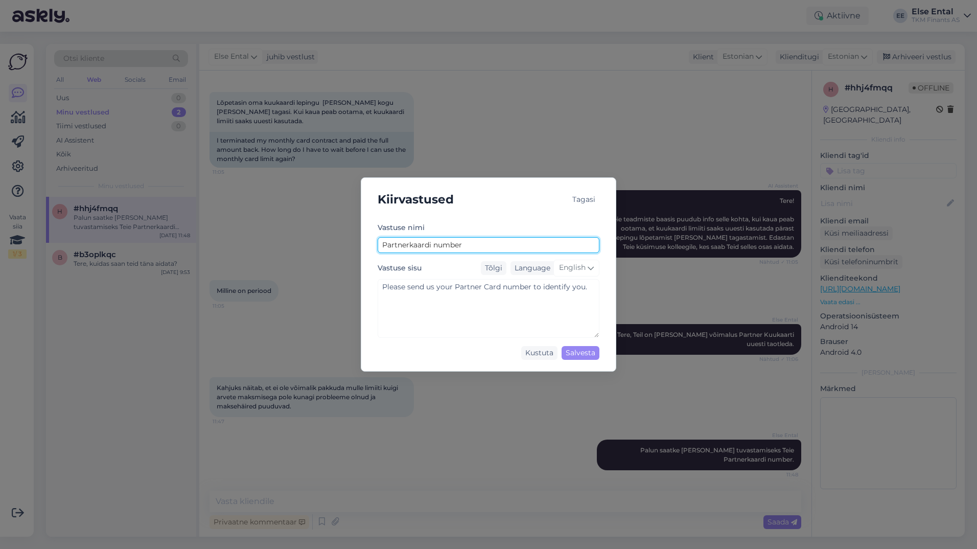
click at [383, 243] on input "Partnerkaardi number" at bounding box center [489, 245] width 222 height 16
click at [482, 246] on input "Küsi Partnerkaardi number" at bounding box center [489, 245] width 222 height 16
type input "Küsi Partnerkaardi numbrit"
click at [580, 351] on div "Salvesta" at bounding box center [580, 353] width 38 height 14
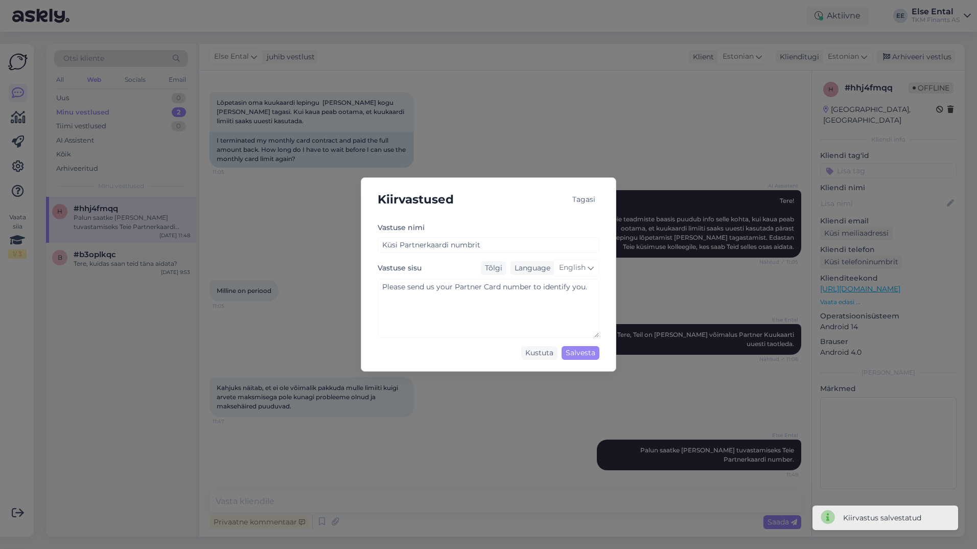
click at [580, 201] on div "Tagasi" at bounding box center [583, 200] width 31 height 14
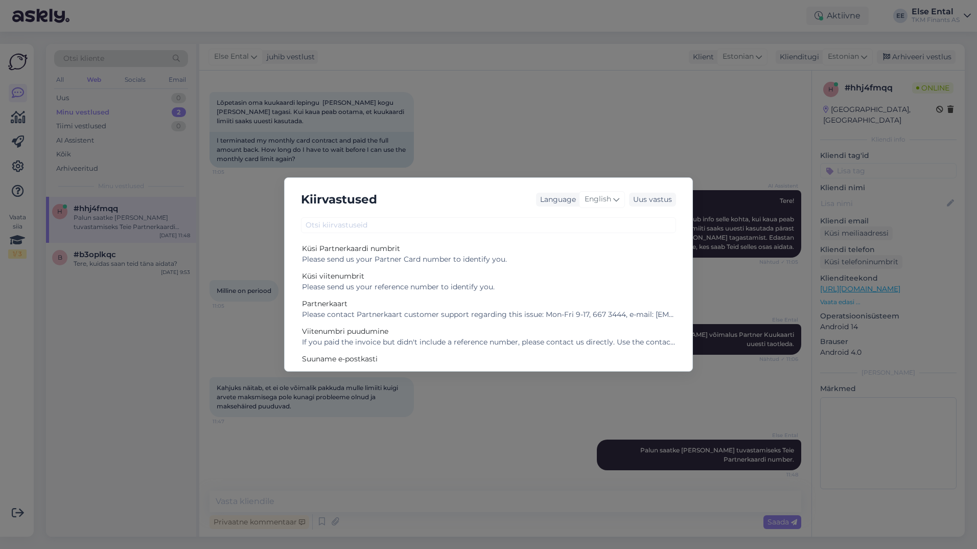
click at [639, 418] on div "Kiirvastused Language English Uus vastus Küsi Partnerkaardi numbrit Please send…" at bounding box center [488, 274] width 977 height 549
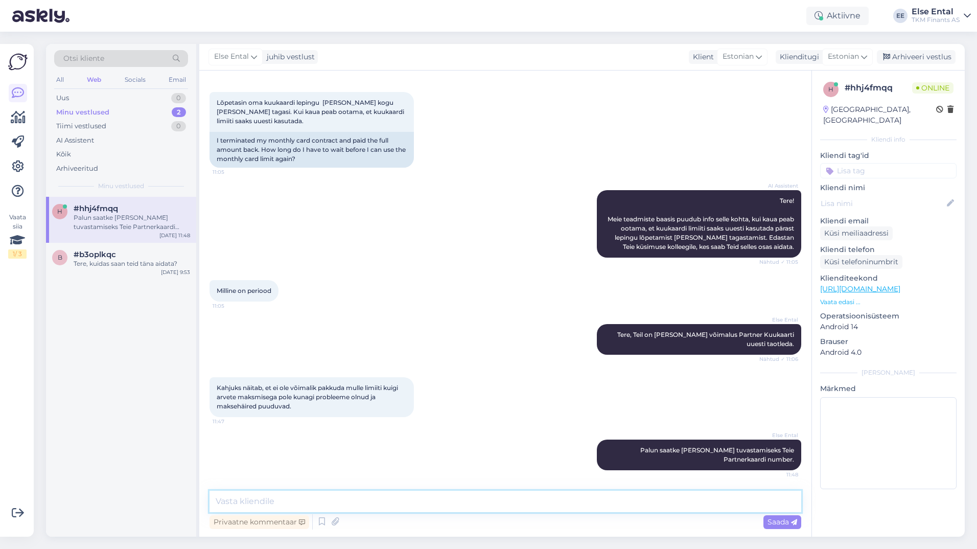
click at [389, 508] on textarea at bounding box center [505, 500] width 592 height 21
click at [322, 522] on icon at bounding box center [322, 521] width 12 height 15
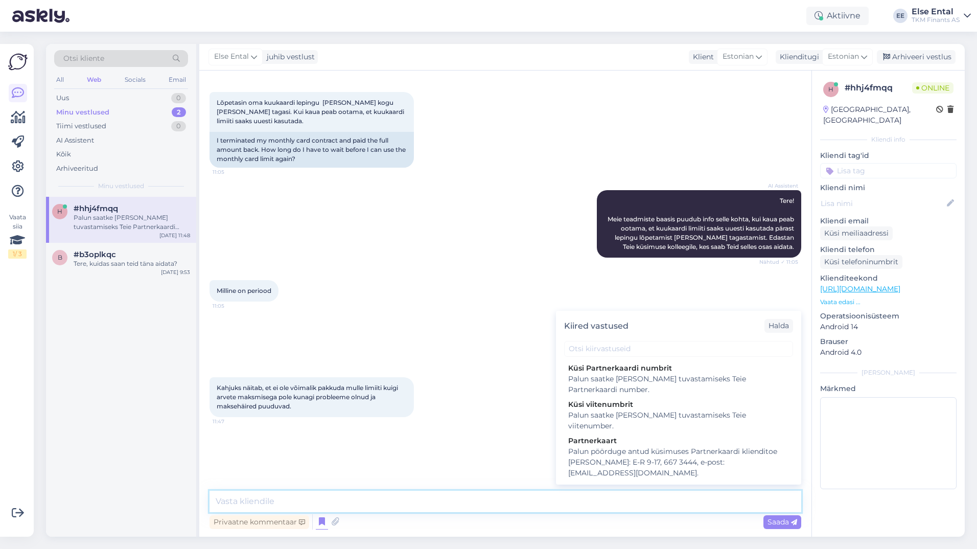
click at [394, 498] on textarea at bounding box center [505, 500] width 592 height 21
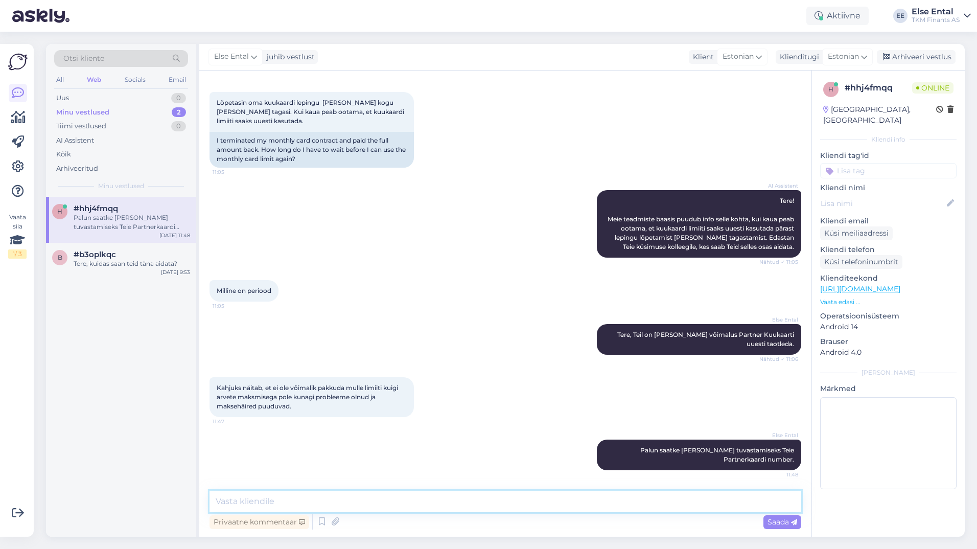
click at [387, 502] on textarea at bounding box center [505, 500] width 592 height 21
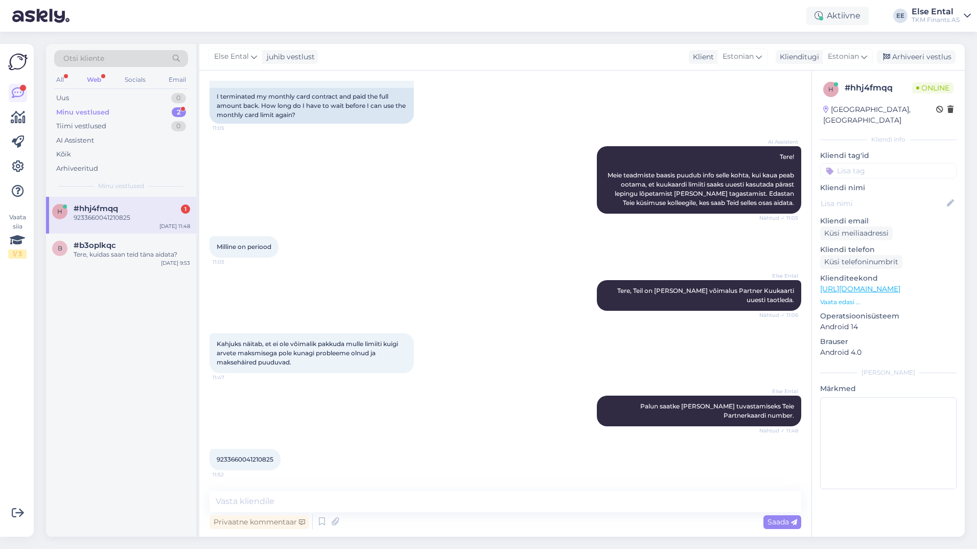
click at [251, 460] on span "9233660041210825" at bounding box center [245, 459] width 57 height 8
copy div "9233660041210825 11:52"
click at [285, 501] on textarea at bounding box center [505, 500] width 592 height 21
paste textarea "Ostulimiidist keeldumise põhjuseks võib olla, et Teie krediidihinnang ostulimii…"
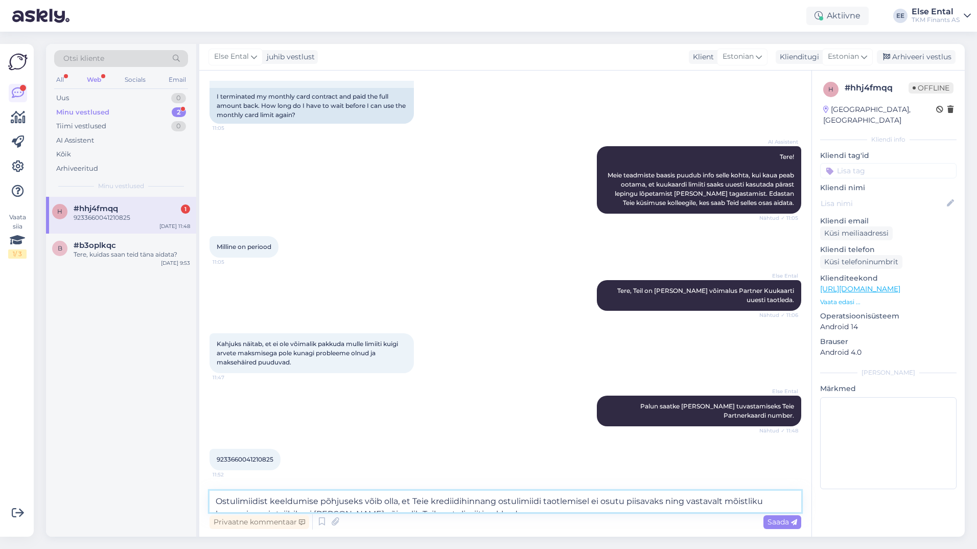
scroll to position [13, 0]
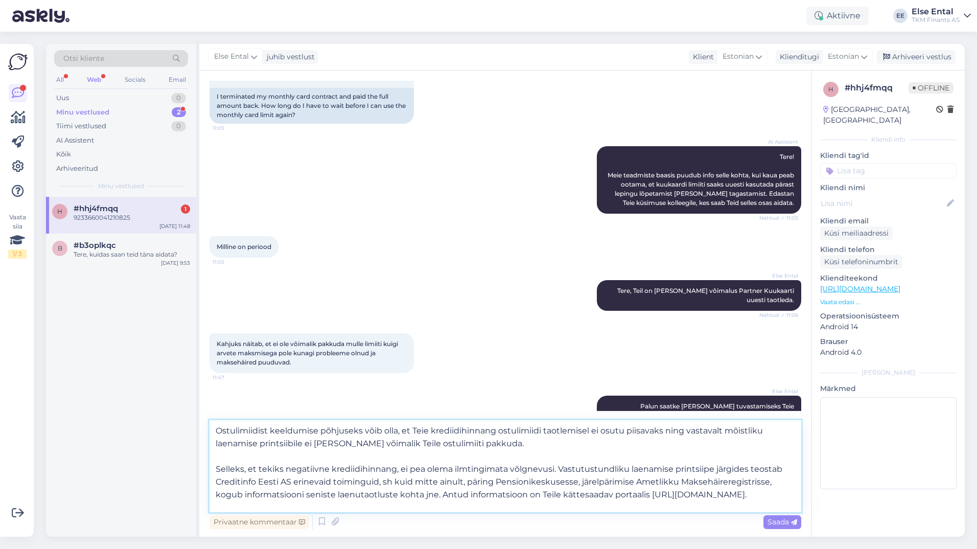
click at [366, 445] on textarea "Ostulimiidist keeldumise põhjuseks võib olla, et Teie krediidihinnang ostulimii…" at bounding box center [505, 466] width 592 height 92
drag, startPoint x: 396, startPoint y: 429, endPoint x: 364, endPoint y: 430, distance: 32.7
click at [364, 430] on textarea "Ostulimiidist keeldumise põhjuseks võib olla, et Teie krediidihinnang ostulimii…" at bounding box center [505, 466] width 592 height 92
click at [477, 440] on textarea "Ostulimiidist keeldumise põhjuseks on, et Teie krediidihinnang ostulimiidi taot…" at bounding box center [505, 466] width 592 height 92
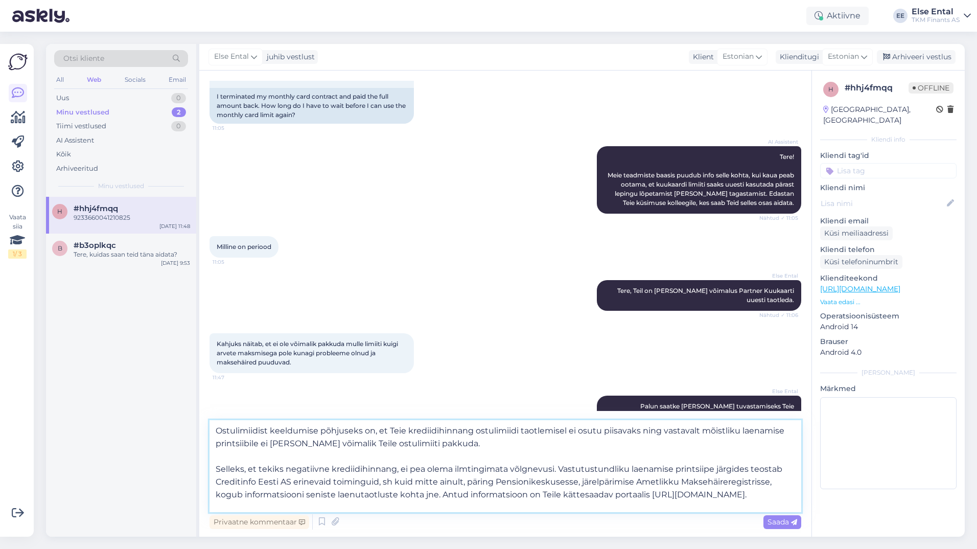
scroll to position [18, 0]
click at [494, 493] on textarea "Ostulimiidist keeldumise põhjuseks on, et Teie krediidihinnang ostulimiidi taot…" at bounding box center [505, 466] width 592 height 92
drag, startPoint x: 360, startPoint y: 441, endPoint x: 366, endPoint y: 451, distance: 11.5
click at [360, 441] on textarea "Ostulimiidist keeldumise põhjuseks on, et Teie krediidihinnang ostulimiidi taot…" at bounding box center [505, 466] width 592 height 92
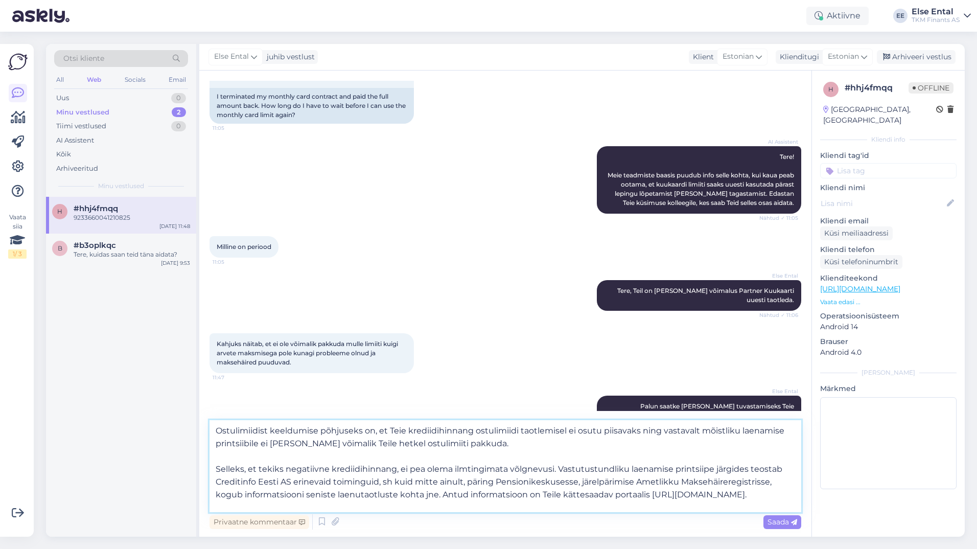
click at [302, 443] on textarea "Ostulimiidist keeldumise põhjuseks on, et Teie krediidihinnang ostulimiidi taot…" at bounding box center [505, 466] width 592 height 92
click at [420, 442] on textarea "Ostulimiidist keeldumise põhjuseks on, et Teie krediidihinnang ostulimiidi taot…" at bounding box center [505, 466] width 592 height 92
click at [418, 447] on textarea "Ostulimiidist keeldumise põhjuseks on, et Teie krediidihinnang ostulimiidi taot…" at bounding box center [505, 466] width 592 height 92
click at [504, 445] on textarea "Ostulimiidist keeldumise põhjuseks on, et Teie krediidihinnang ostulimiidi taot…" at bounding box center [505, 466] width 592 height 92
type textarea "Ostulimiidist keeldumise põhjuseks on, et Teie krediidihinnang ostulimiidi taot…"
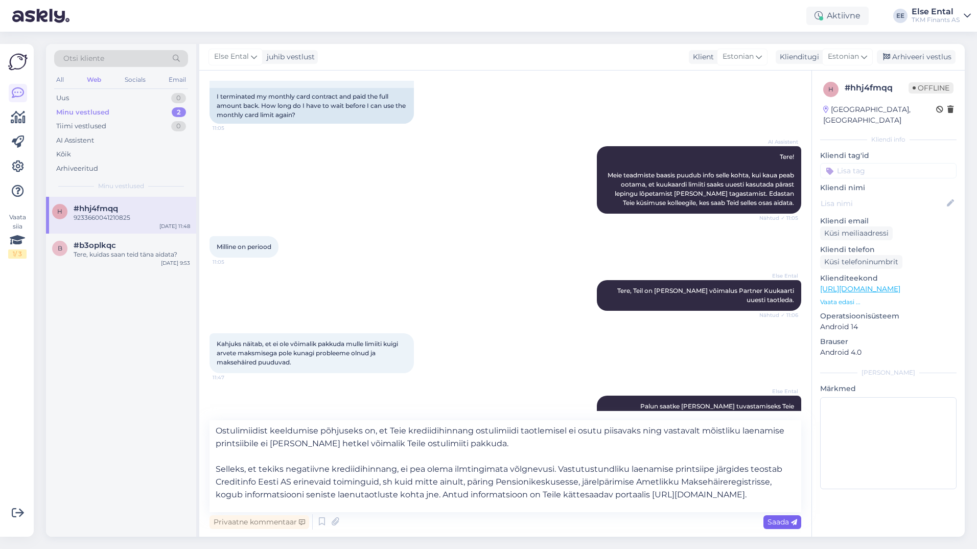
click at [765, 520] on div "Saada" at bounding box center [782, 522] width 38 height 14
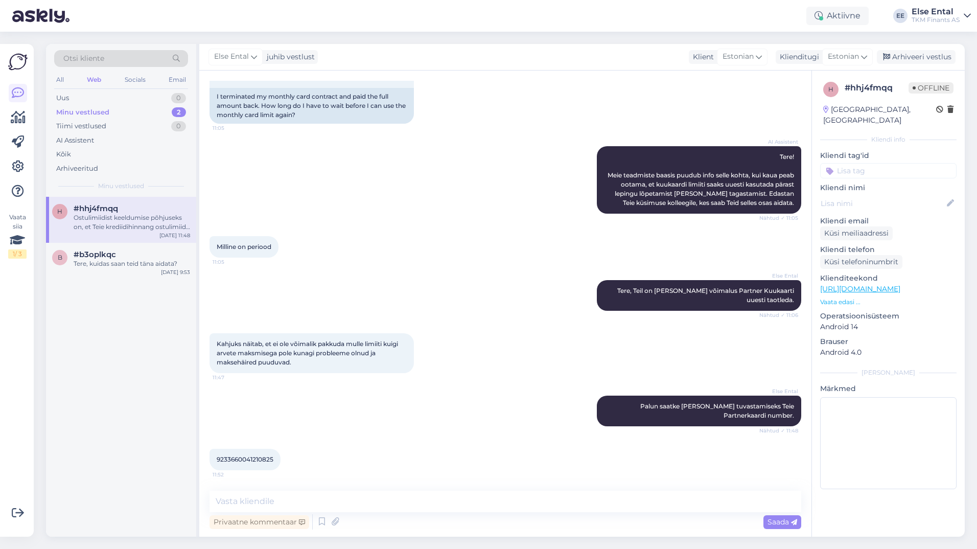
scroll to position [241, 0]
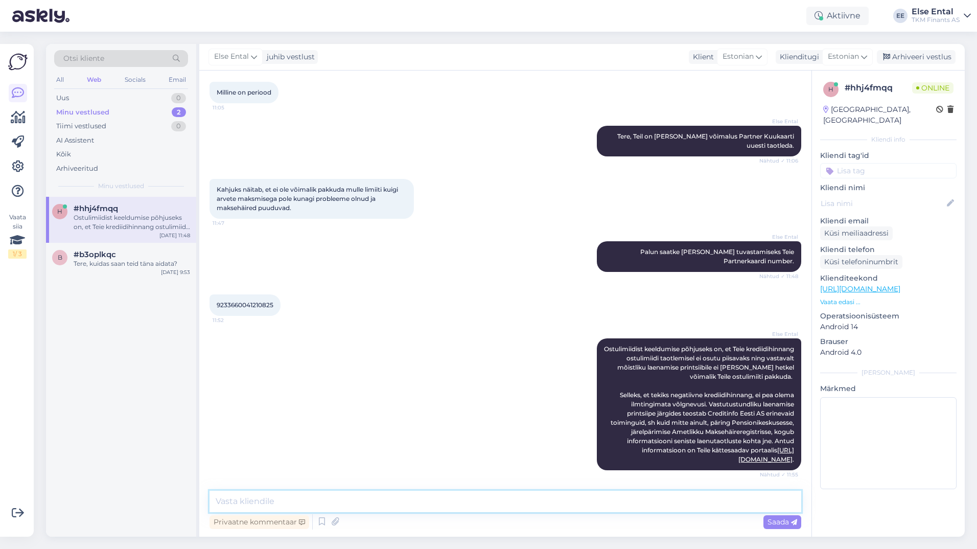
click at [470, 511] on textarea at bounding box center [505, 500] width 592 height 21
click at [738, 459] on link "[URL][DOMAIN_NAME]" at bounding box center [766, 454] width 56 height 17
drag, startPoint x: 896, startPoint y: 93, endPoint x: 844, endPoint y: 89, distance: 51.2
click at [844, 89] on div "# hhj4fmqq" at bounding box center [876, 88] width 64 height 12
copy div "# hhj4fmqq"
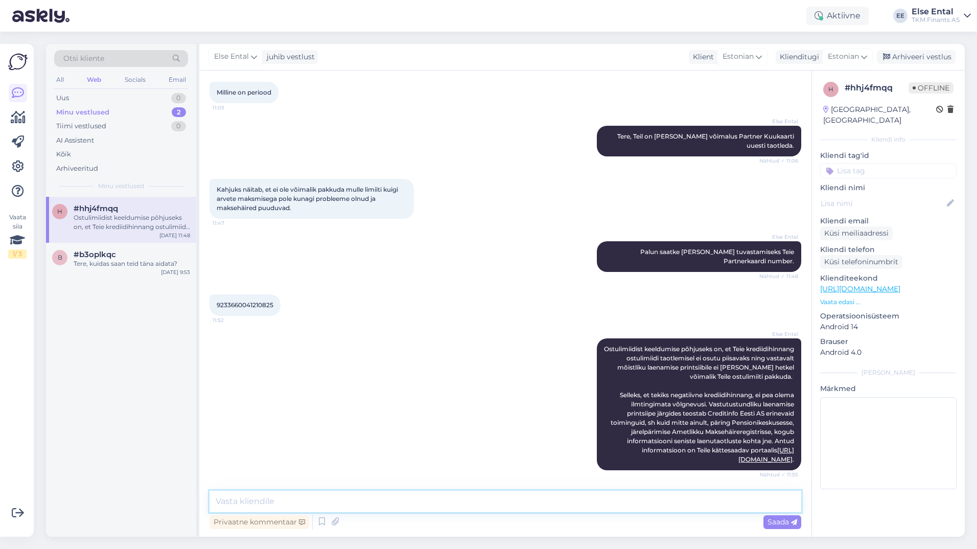
click at [454, 504] on textarea at bounding box center [505, 500] width 592 height 21
click at [913, 59] on div "Arhiveeri vestlus" at bounding box center [916, 57] width 79 height 14
